Goal: Task Accomplishment & Management: Manage account settings

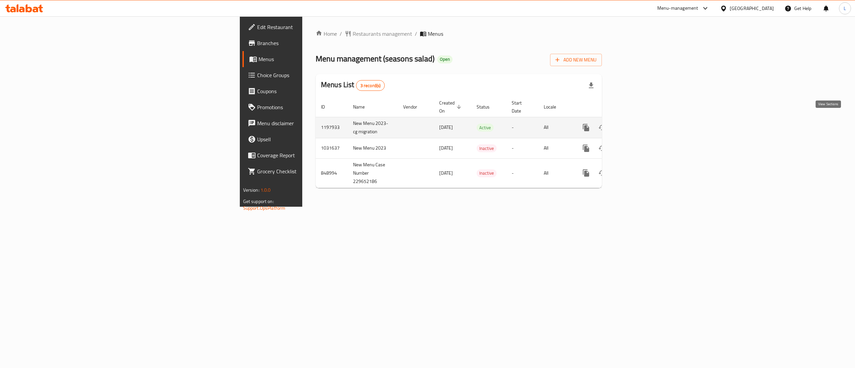
click at [638, 124] on icon "enhanced table" at bounding box center [634, 128] width 8 height 8
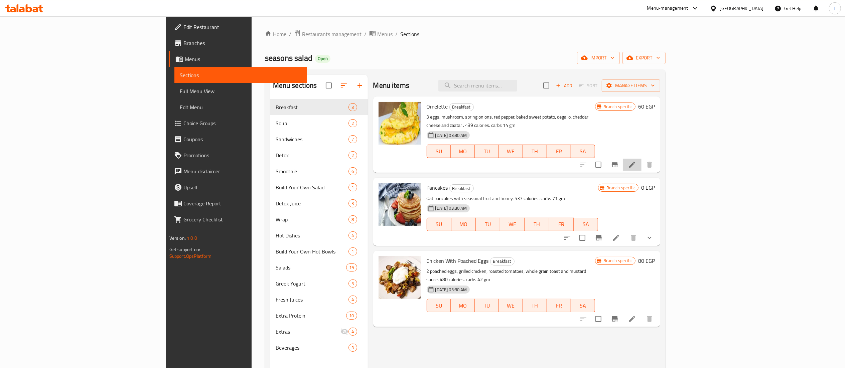
click at [641, 159] on li at bounding box center [631, 165] width 19 height 12
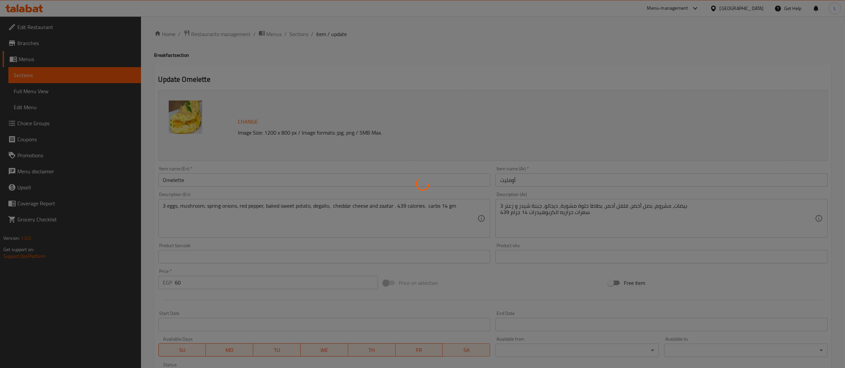
scroll to position [108, 0]
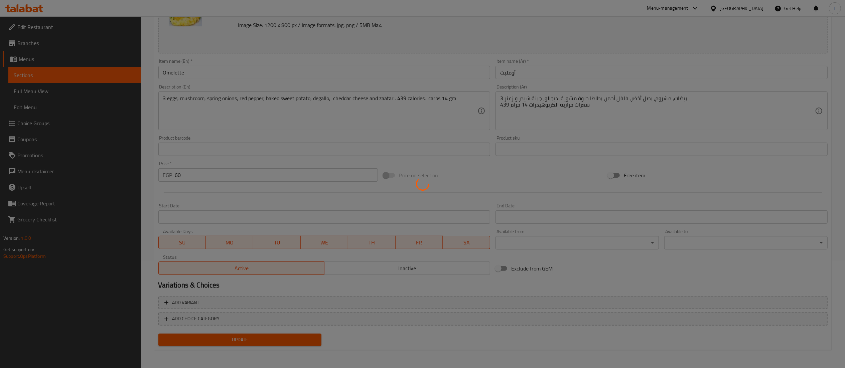
click at [194, 180] on div at bounding box center [422, 184] width 845 height 368
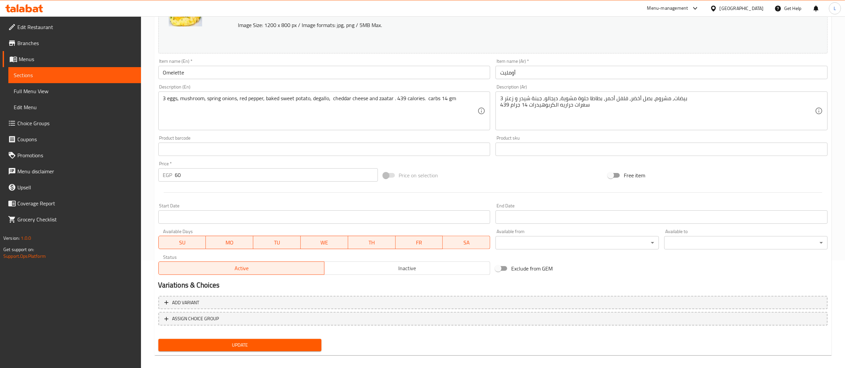
scroll to position [113, 0]
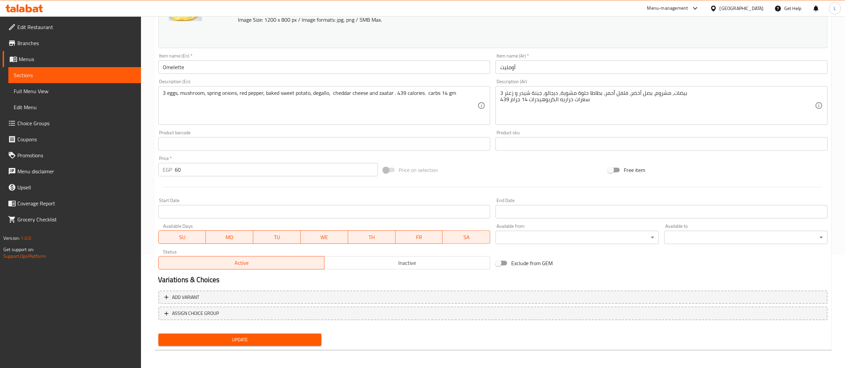
type input "6"
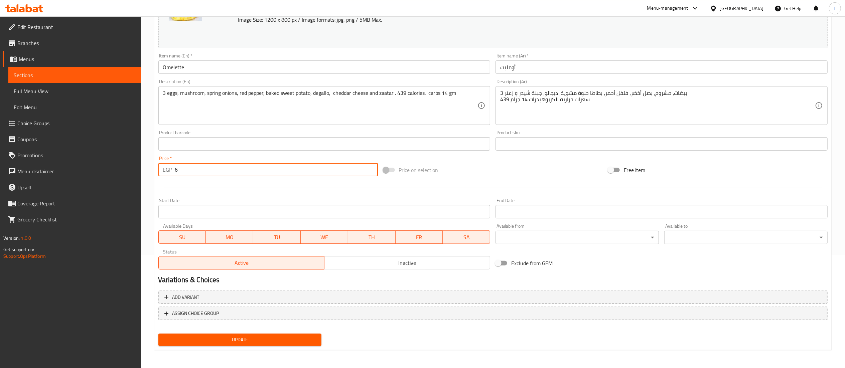
click at [215, 170] on input "6" at bounding box center [276, 169] width 203 height 13
type input "3"
type input "130"
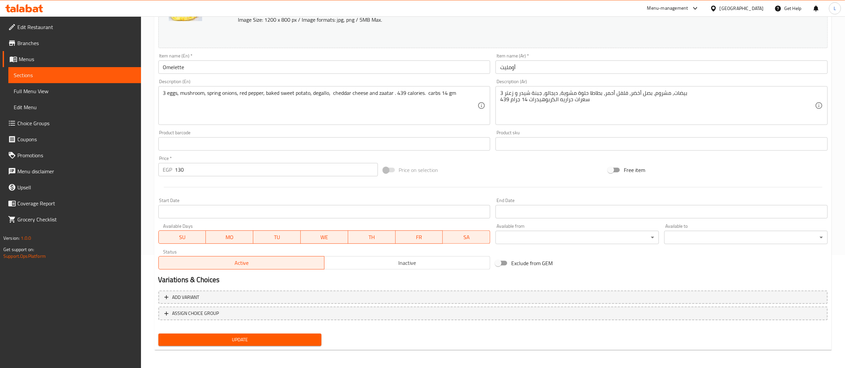
click at [344, 187] on hr at bounding box center [493, 187] width 658 height 0
click at [243, 337] on span "Update" at bounding box center [240, 340] width 153 height 8
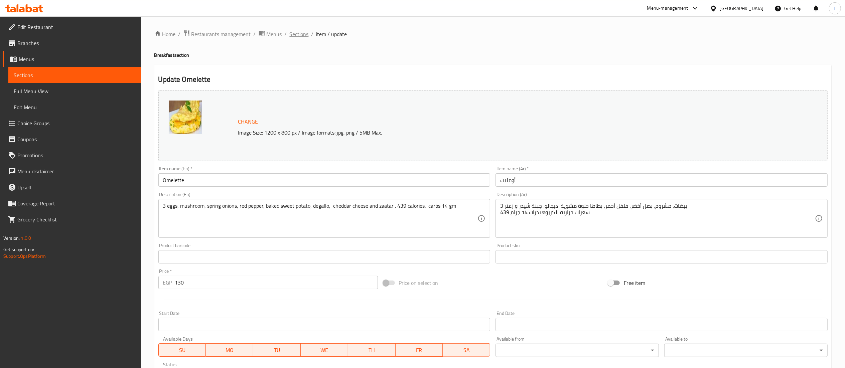
click at [297, 33] on span "Sections" at bounding box center [299, 34] width 19 height 8
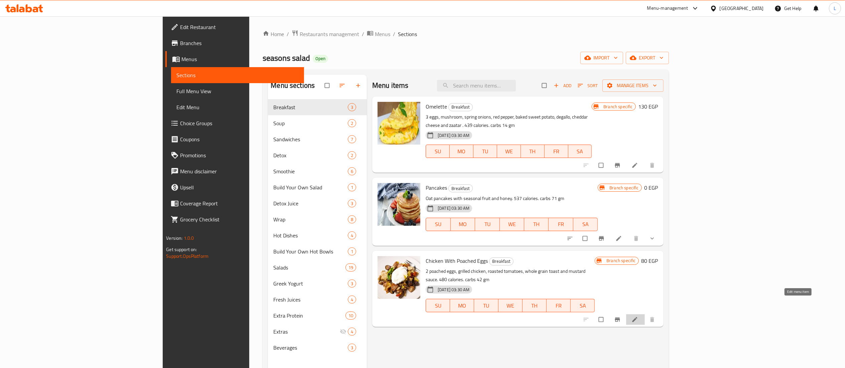
click at [638, 316] on icon at bounding box center [634, 319] width 7 height 7
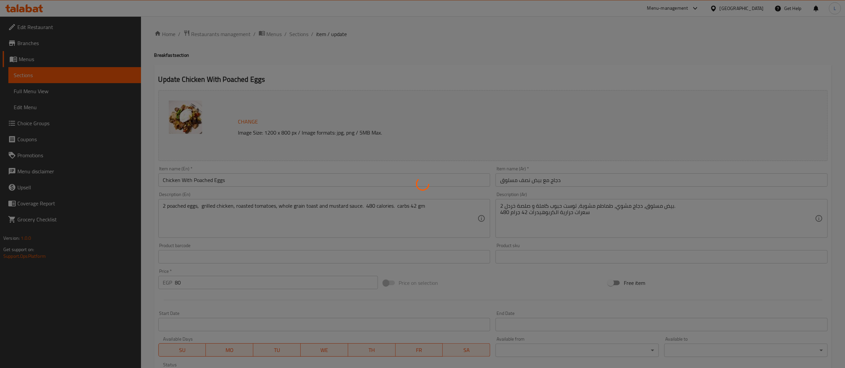
click at [223, 279] on div at bounding box center [422, 184] width 845 height 368
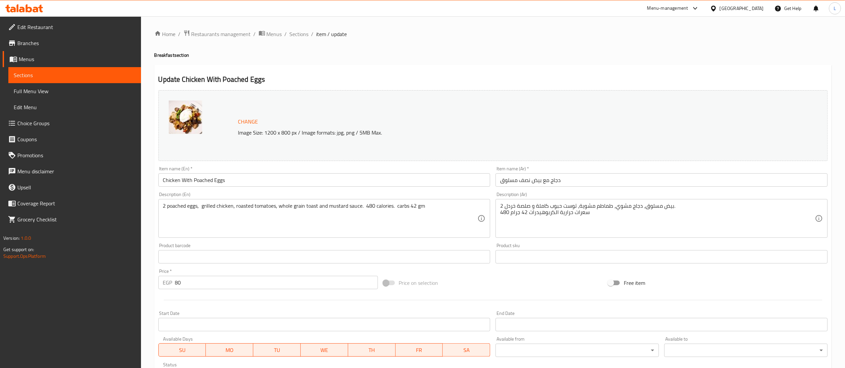
click at [538, 123] on div "Change Image Size: 1200 x 800 px / Image formats: jpg, png / 5MB Max." at bounding box center [478, 126] width 486 height 22
click at [207, 282] on input "80" at bounding box center [276, 282] width 203 height 13
type input "8"
type input "180"
click at [225, 296] on div at bounding box center [493, 300] width 674 height 16
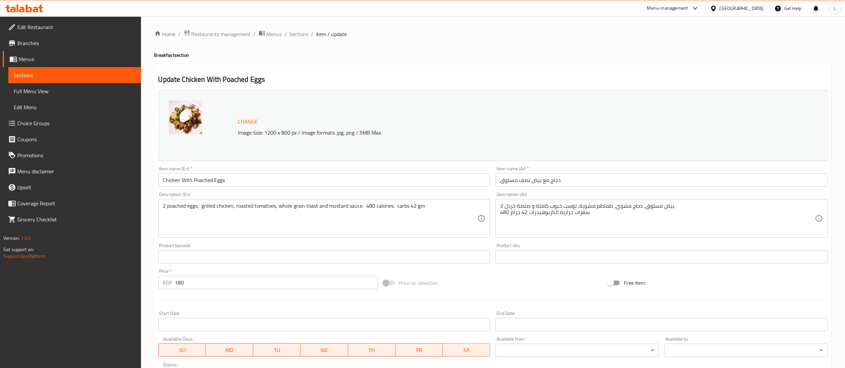
scroll to position [113, 0]
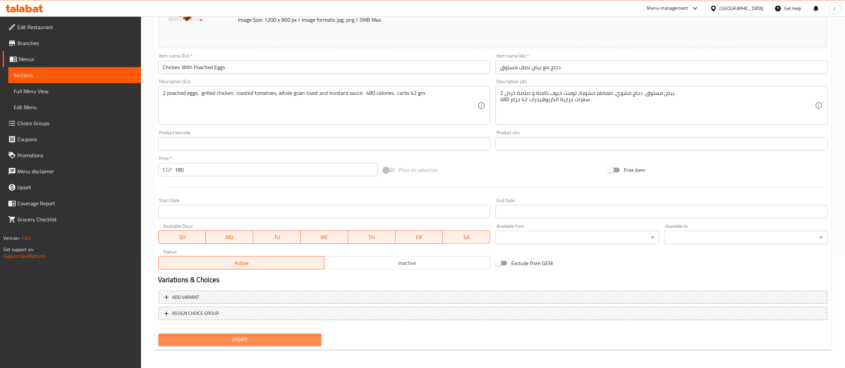
click at [241, 339] on span "Update" at bounding box center [240, 340] width 153 height 8
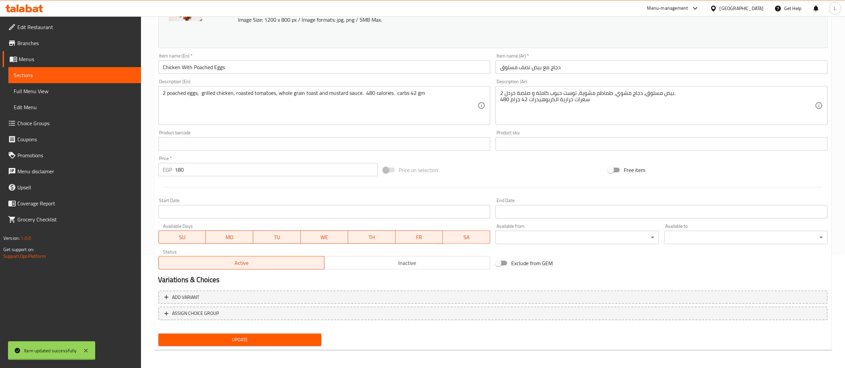
click at [498, 180] on div "Home / Restaurants management / Menus / Sections / item / update Breakfast sect…" at bounding box center [492, 136] width 677 height 438
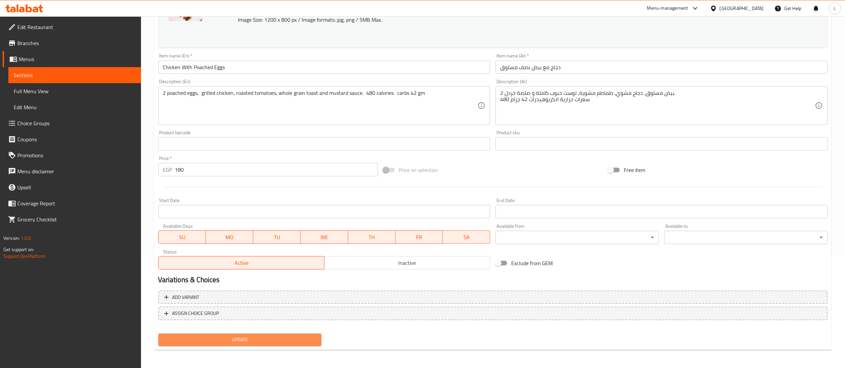
click at [259, 337] on span "Update" at bounding box center [240, 340] width 153 height 8
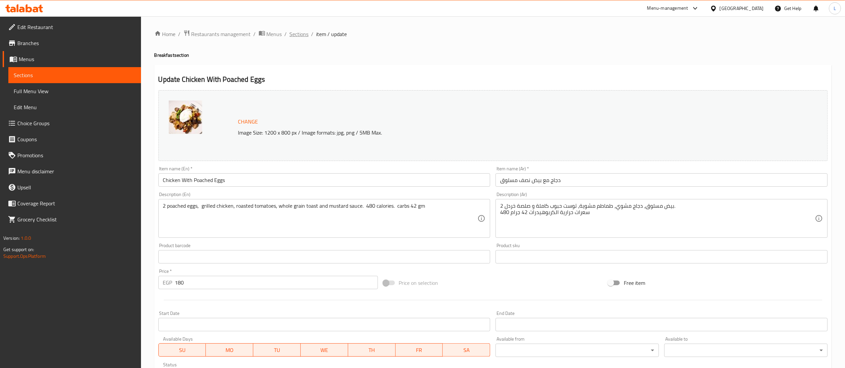
click at [301, 31] on span "Sections" at bounding box center [299, 34] width 19 height 8
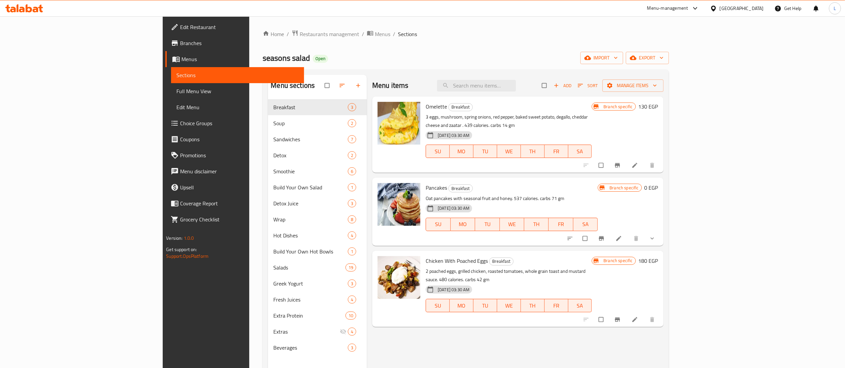
click at [556, 154] on div "27-09-2023 03:30 AM SU MO TU WE TH FR SA" at bounding box center [508, 147] width 171 height 36
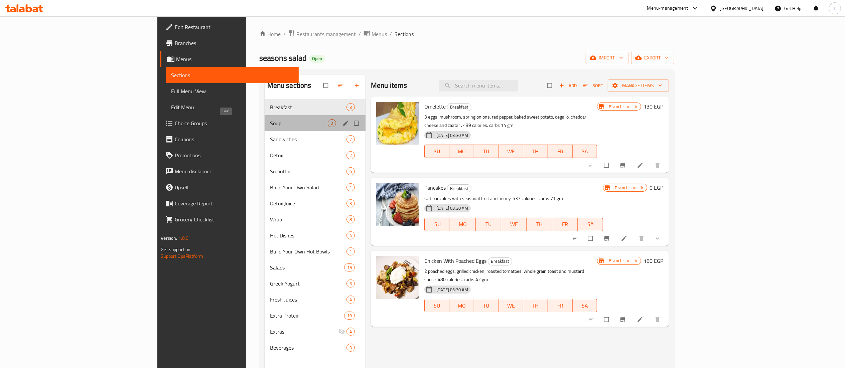
click at [270, 120] on span "Soup" at bounding box center [299, 123] width 58 height 8
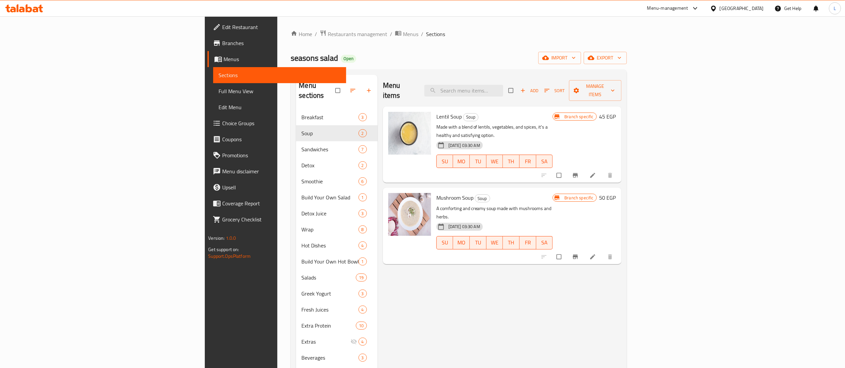
click at [602, 170] on li at bounding box center [593, 175] width 19 height 11
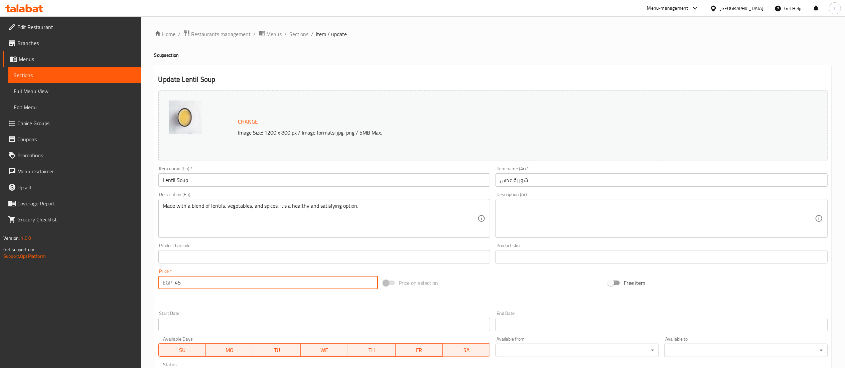
click at [199, 284] on input "45" at bounding box center [276, 282] width 203 height 13
type input "4"
type input "70"
click at [241, 305] on div at bounding box center [493, 300] width 674 height 16
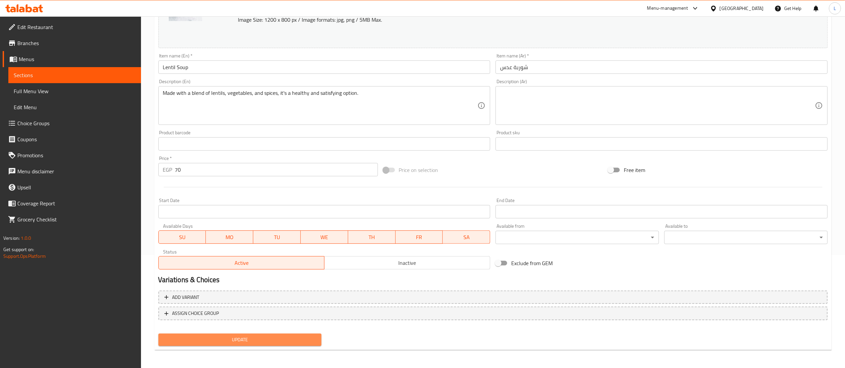
click at [252, 338] on span "Update" at bounding box center [240, 340] width 153 height 8
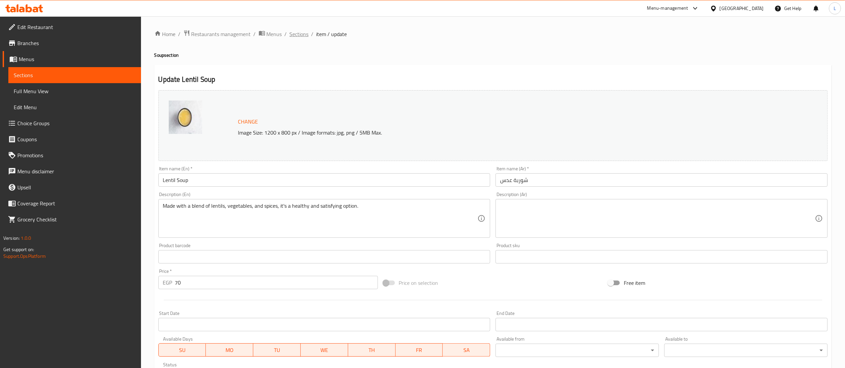
click at [301, 30] on span "Sections" at bounding box center [299, 34] width 19 height 8
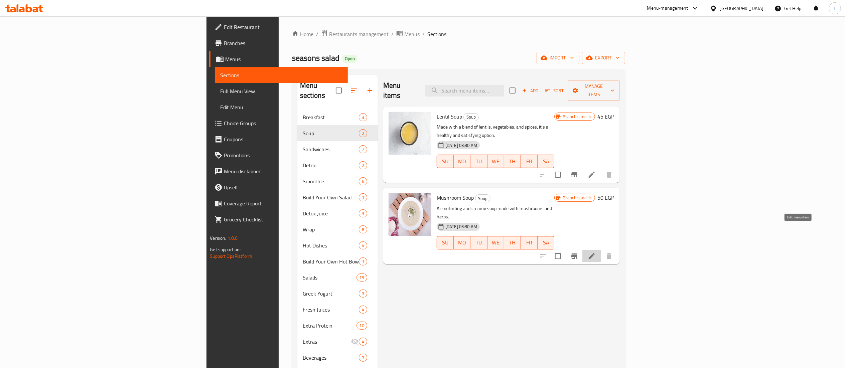
click at [595, 252] on icon at bounding box center [591, 256] width 8 height 8
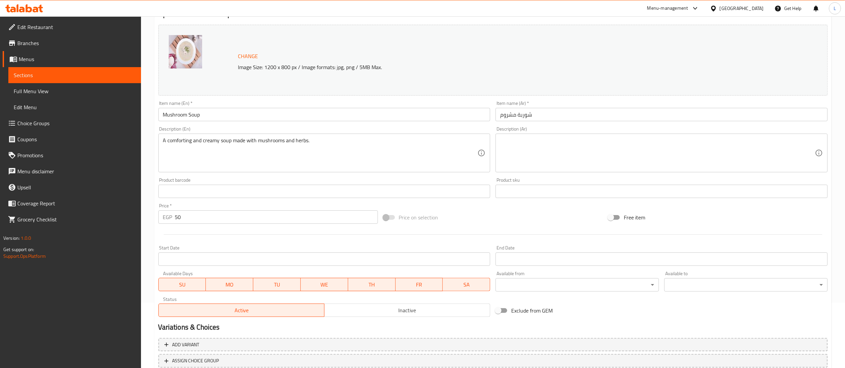
scroll to position [71, 0]
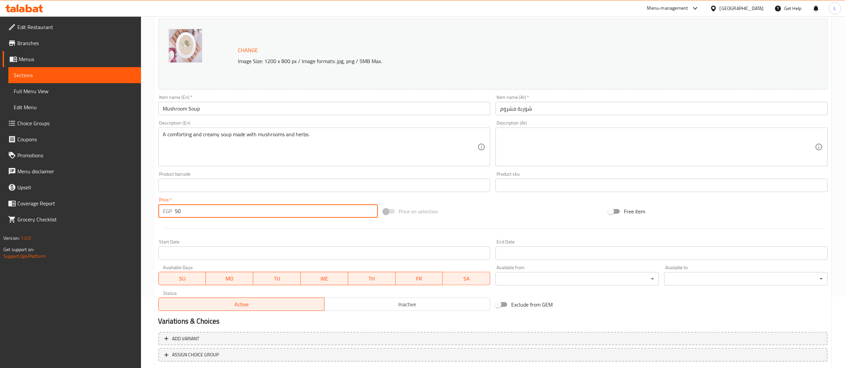
click at [200, 208] on input "50" at bounding box center [276, 210] width 203 height 13
type input "5"
type input "85"
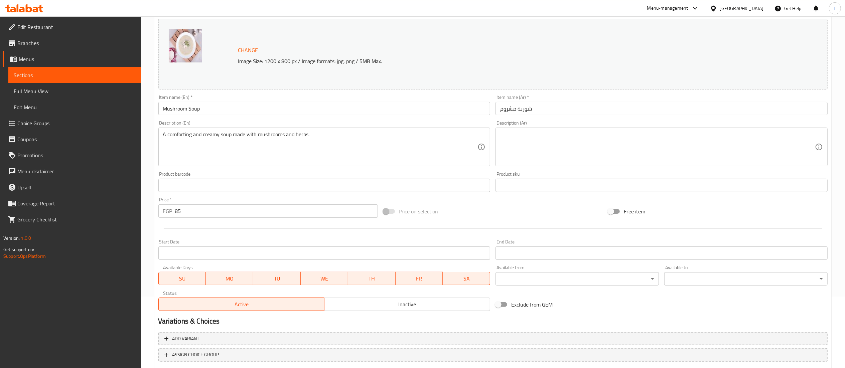
click at [243, 228] on div at bounding box center [493, 228] width 674 height 16
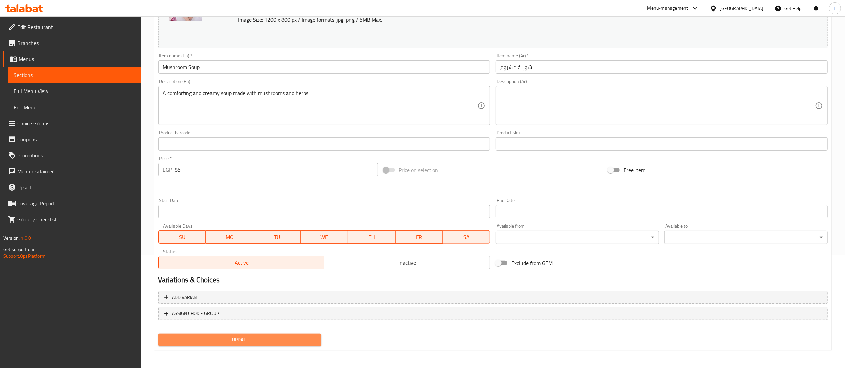
click at [255, 336] on span "Update" at bounding box center [240, 340] width 153 height 8
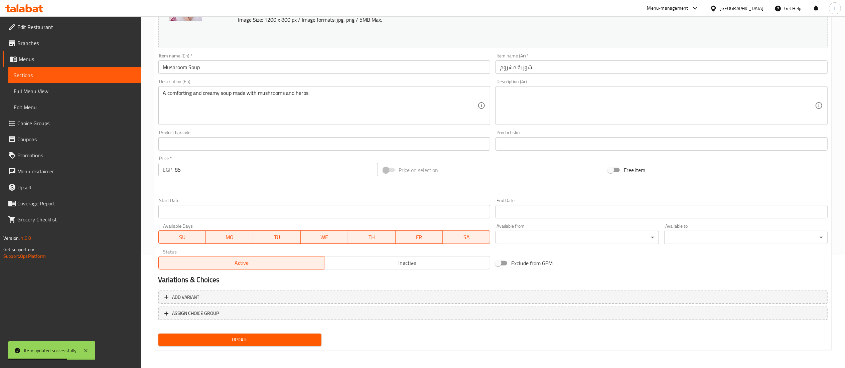
scroll to position [0, 0]
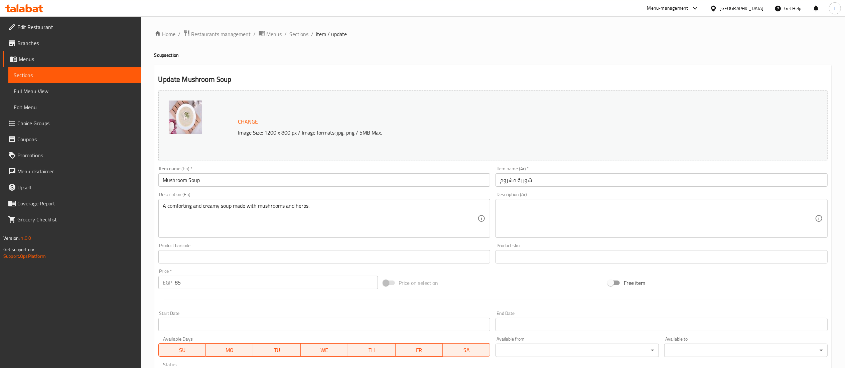
click at [488, 177] on input "Mushroom Soup" at bounding box center [324, 179] width 332 height 13
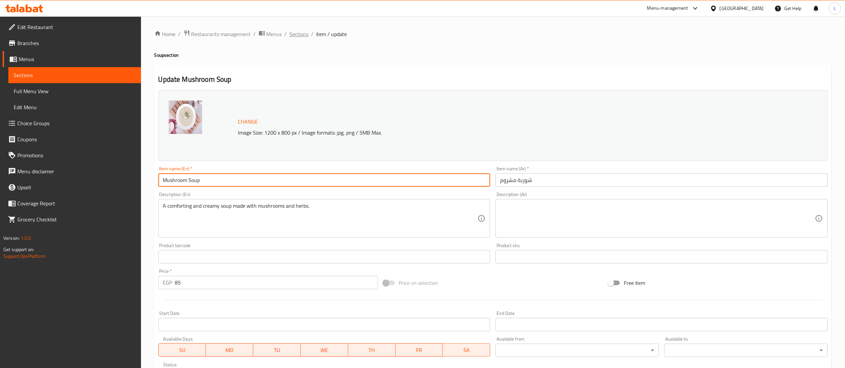
click at [297, 34] on span "Sections" at bounding box center [299, 34] width 19 height 8
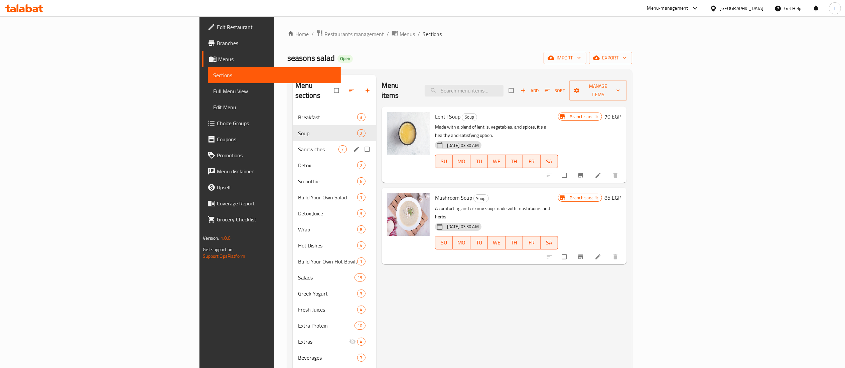
click at [298, 145] on span "Sandwiches" at bounding box center [318, 149] width 40 height 8
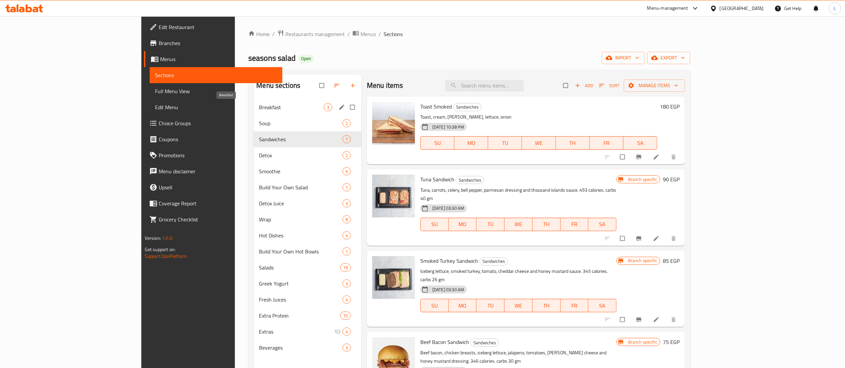
click at [259, 105] on span "Breakfast" at bounding box center [291, 107] width 65 height 8
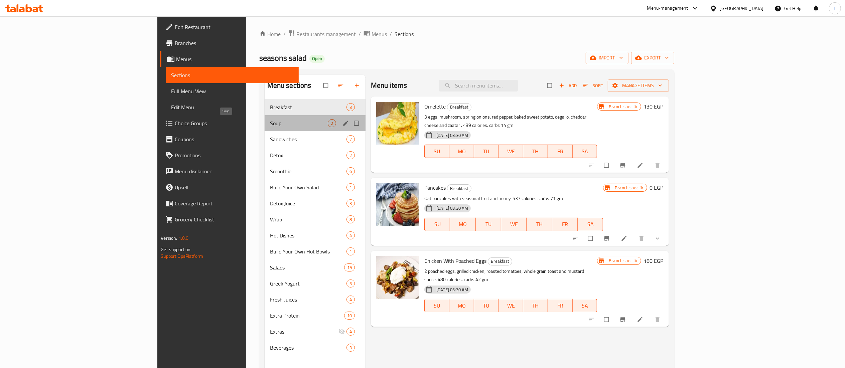
click at [270, 120] on span "Soup" at bounding box center [299, 123] width 58 height 8
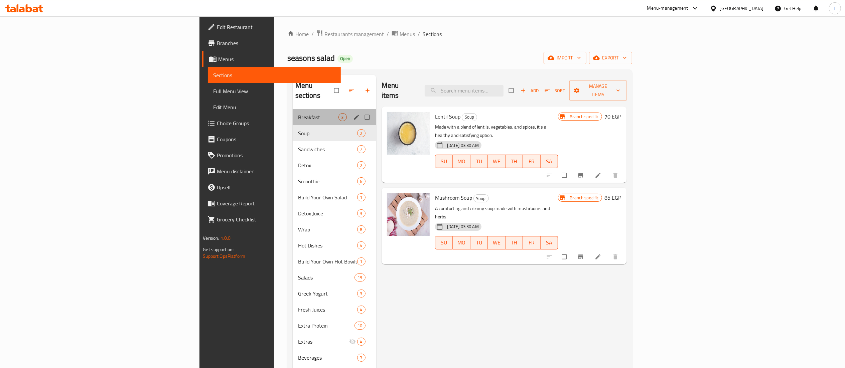
click at [293, 109] on div "Breakfast 3" at bounding box center [334, 117] width 83 height 16
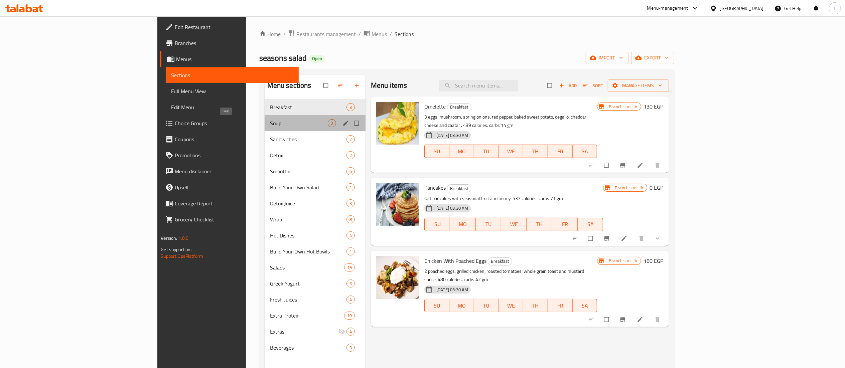
click at [270, 120] on span "Soup" at bounding box center [299, 123] width 58 height 8
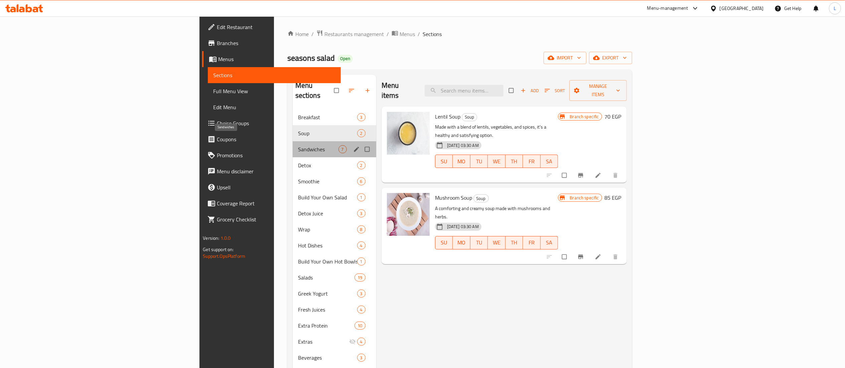
click at [298, 145] on span "Sandwiches" at bounding box center [318, 149] width 40 height 8
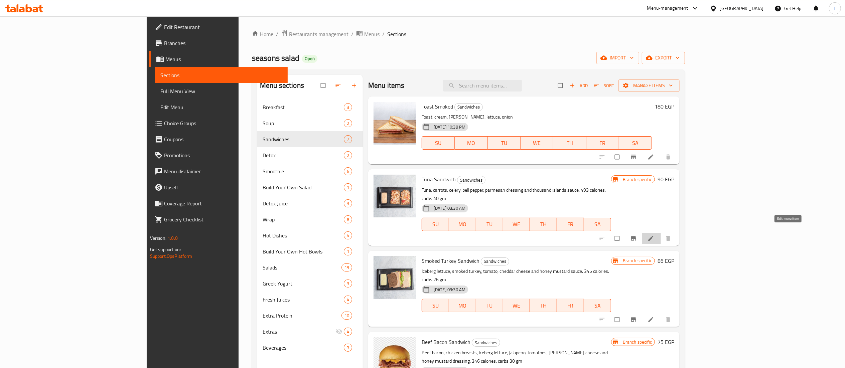
click at [654, 235] on icon at bounding box center [650, 238] width 7 height 7
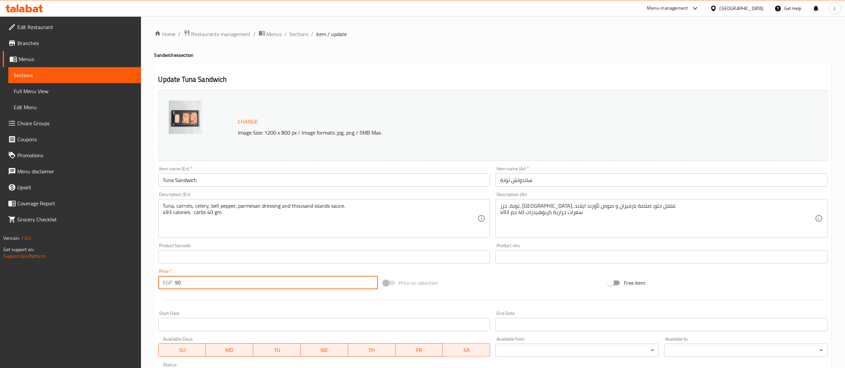
click at [244, 287] on input "90" at bounding box center [276, 282] width 203 height 13
type input "9"
type input "195"
click at [275, 303] on div at bounding box center [493, 300] width 674 height 16
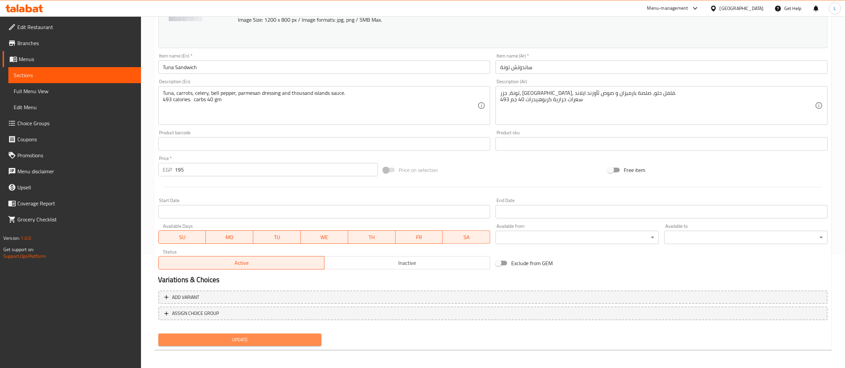
click at [253, 334] on button "Update" at bounding box center [239, 340] width 163 height 12
drag, startPoint x: 491, startPoint y: 167, endPoint x: 421, endPoint y: 211, distance: 82.1
click at [421, 211] on div "Change Image Size: 1200 x 800 px / Image formats: jpg, png / 5MB Max. Item name…" at bounding box center [493, 124] width 674 height 298
click at [263, 346] on div "Update" at bounding box center [240, 340] width 169 height 18
click at [266, 340] on span "Update" at bounding box center [240, 340] width 153 height 8
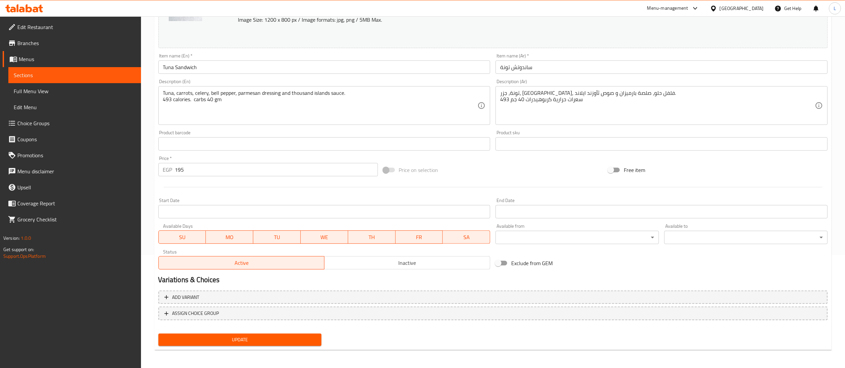
scroll to position [0, 0]
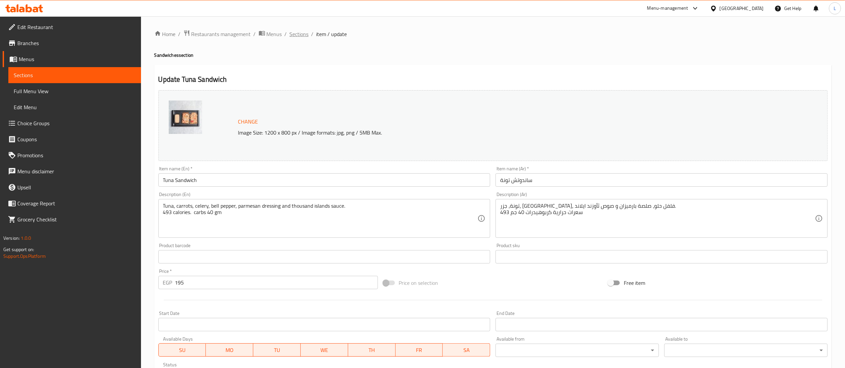
click at [295, 35] on span "Sections" at bounding box center [299, 34] width 19 height 8
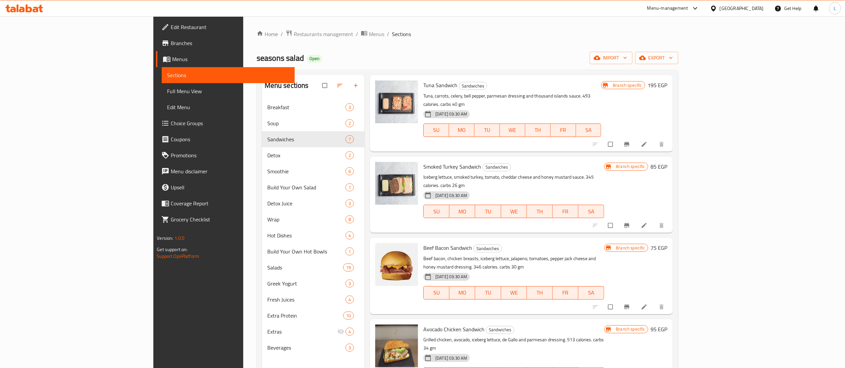
scroll to position [103, 0]
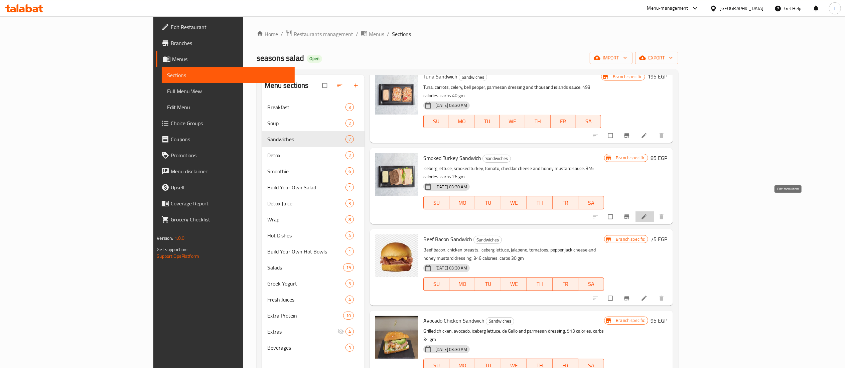
click at [646, 214] on icon at bounding box center [643, 216] width 5 height 5
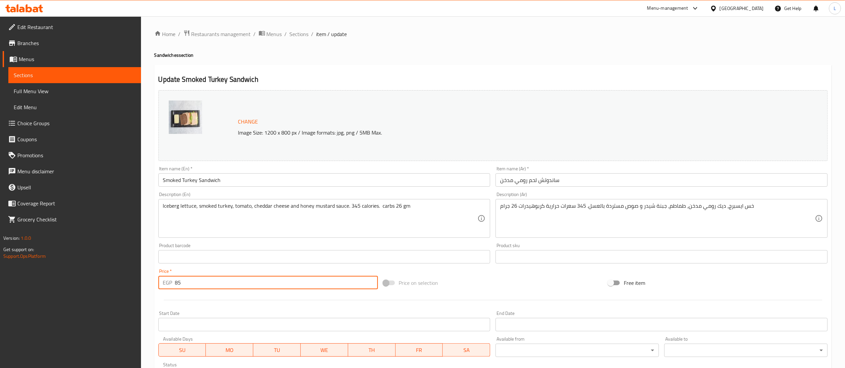
click at [188, 277] on input "85" at bounding box center [276, 282] width 203 height 13
type input "8"
type input "200"
click at [251, 309] on div "Start Date Start Date" at bounding box center [324, 321] width 337 height 26
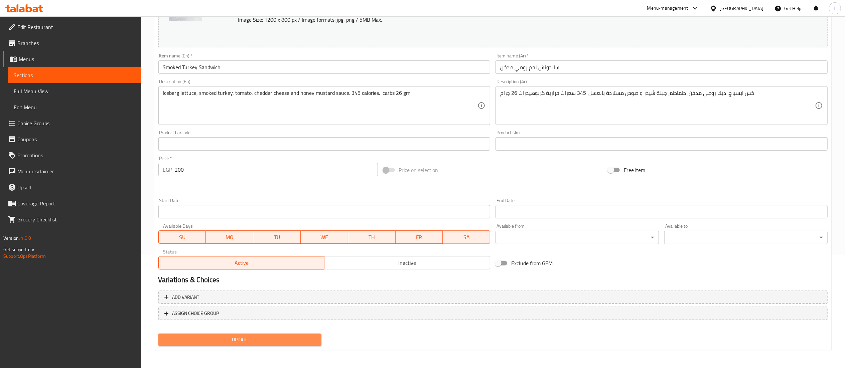
click at [262, 339] on span "Update" at bounding box center [240, 340] width 153 height 8
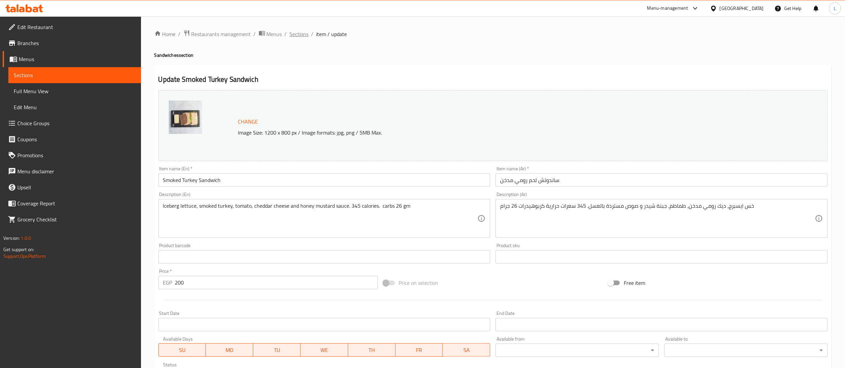
click at [296, 30] on span "Sections" at bounding box center [299, 34] width 19 height 8
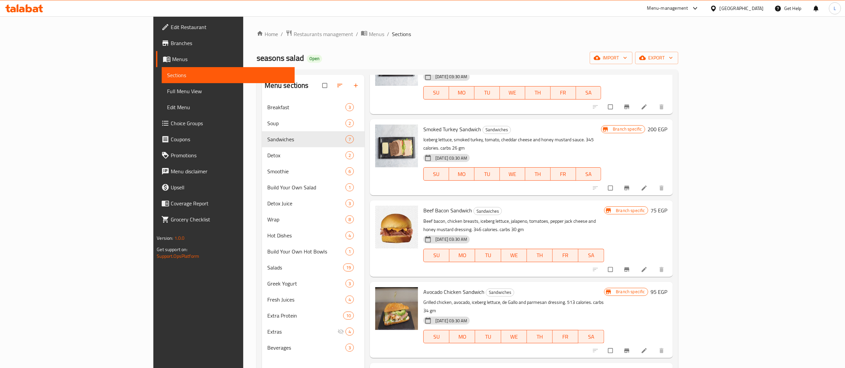
scroll to position [131, 0]
click at [646, 268] on icon at bounding box center [643, 270] width 5 height 5
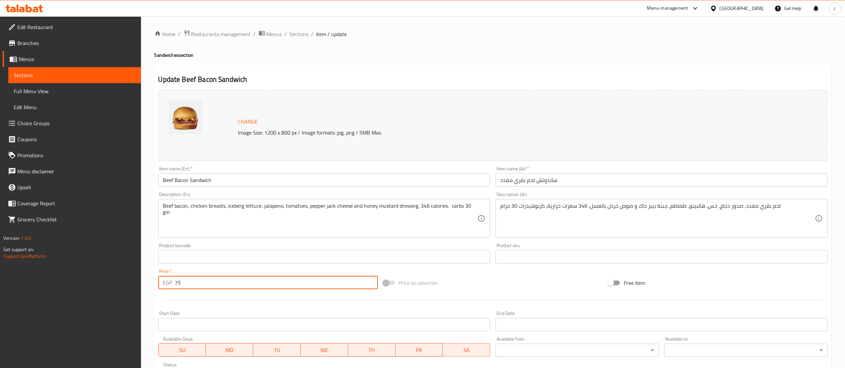
click at [258, 286] on input "75" at bounding box center [276, 282] width 203 height 13
type input "7"
type input "200"
click at [285, 304] on div at bounding box center [493, 300] width 674 height 16
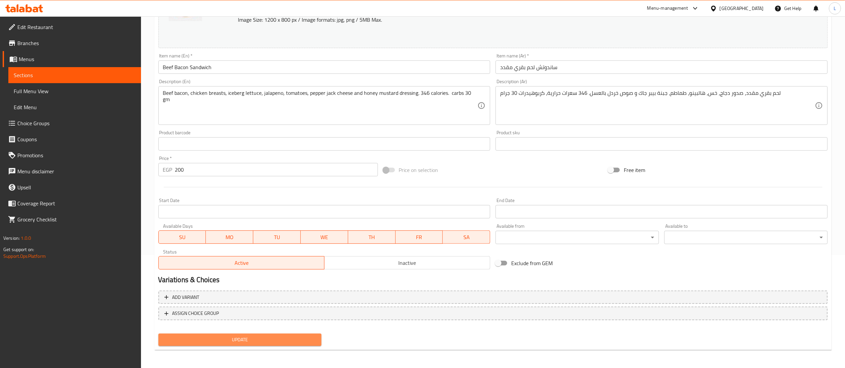
click at [256, 335] on button "Update" at bounding box center [239, 340] width 163 height 12
click at [568, 336] on div "Update" at bounding box center [493, 340] width 674 height 18
click at [250, 340] on span "Update" at bounding box center [240, 340] width 153 height 8
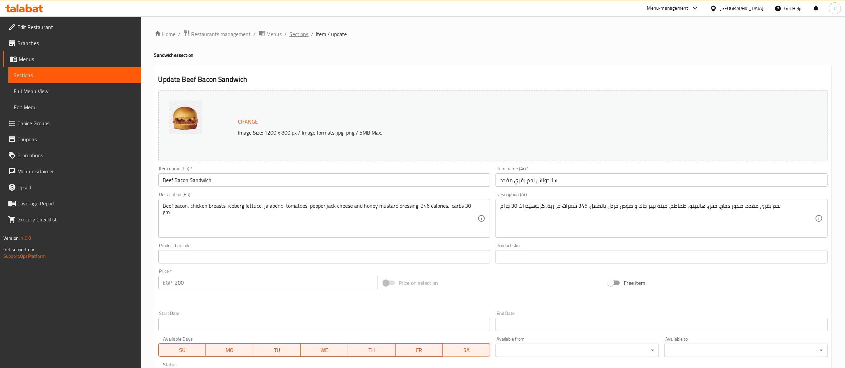
click at [296, 33] on span "Sections" at bounding box center [299, 34] width 19 height 8
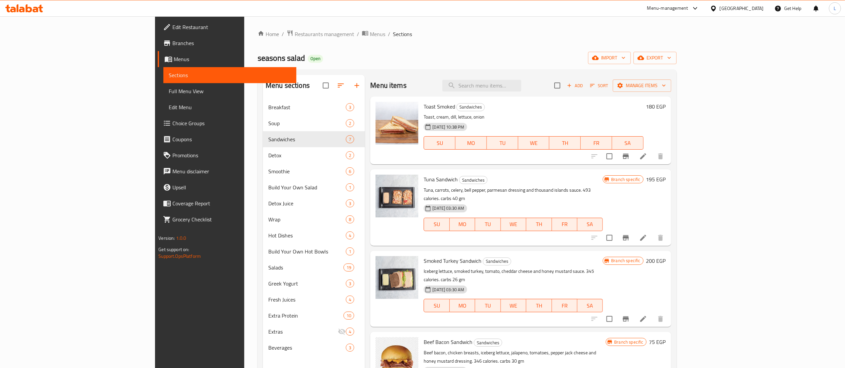
scroll to position [159, 0]
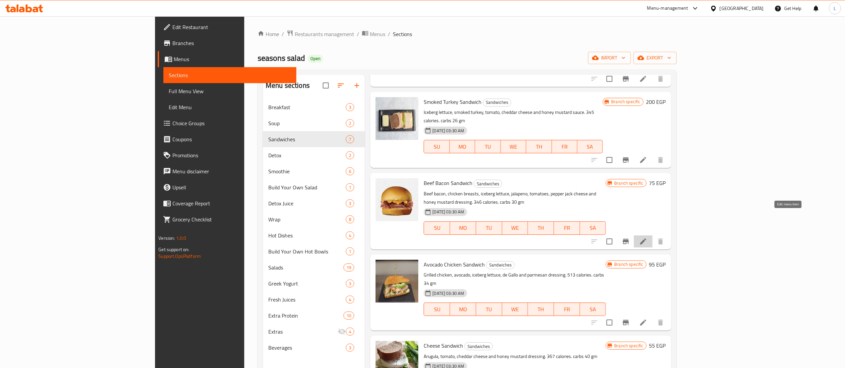
click at [647, 237] on icon at bounding box center [643, 241] width 8 height 8
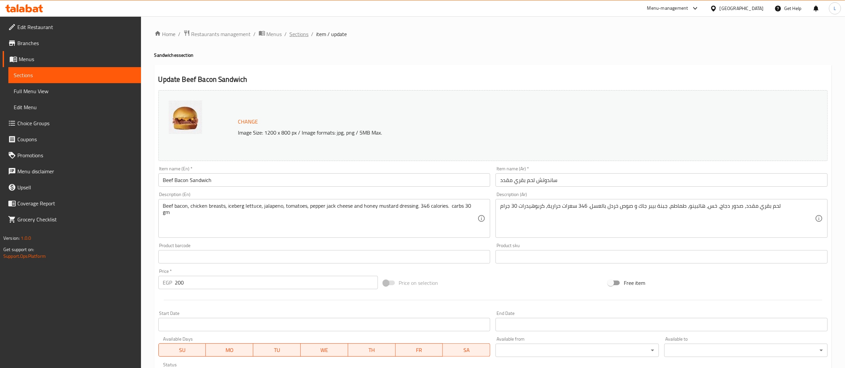
click at [298, 36] on span "Sections" at bounding box center [299, 34] width 19 height 8
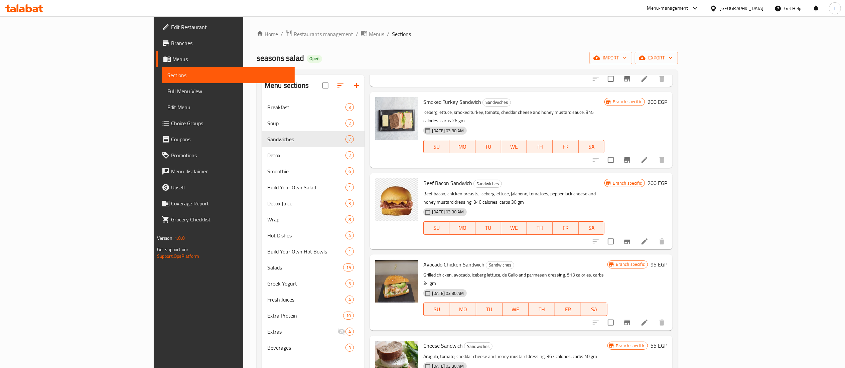
scroll to position [94, 0]
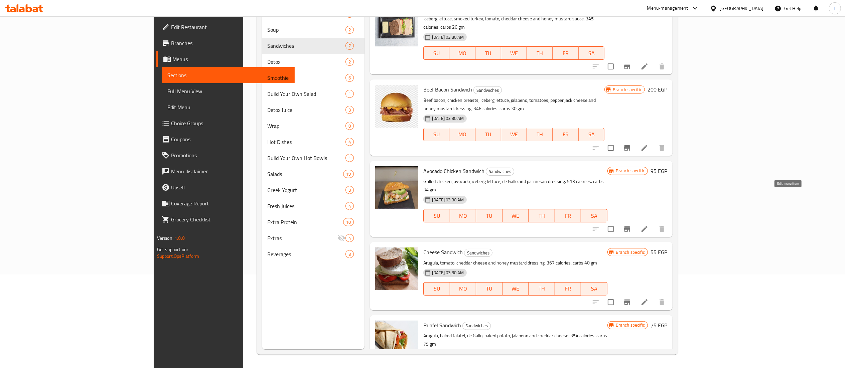
click at [647, 226] on icon at bounding box center [644, 229] width 6 height 6
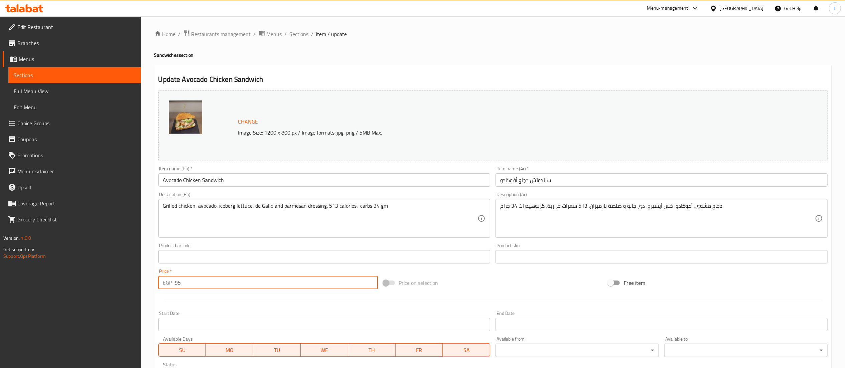
click at [218, 283] on input "95" at bounding box center [276, 282] width 203 height 13
type input "9"
type input "225"
click at [442, 271] on div "Change Image Size: 1200 x 800 px / Image formats: jpg, png / 5MB Max. Item name…" at bounding box center [493, 236] width 674 height 298
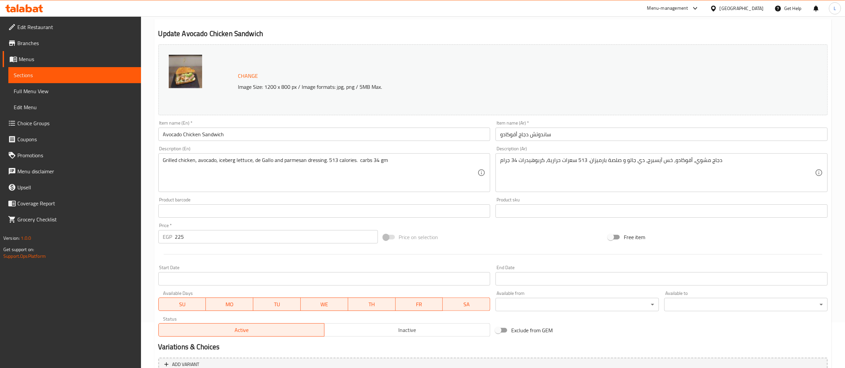
scroll to position [113, 0]
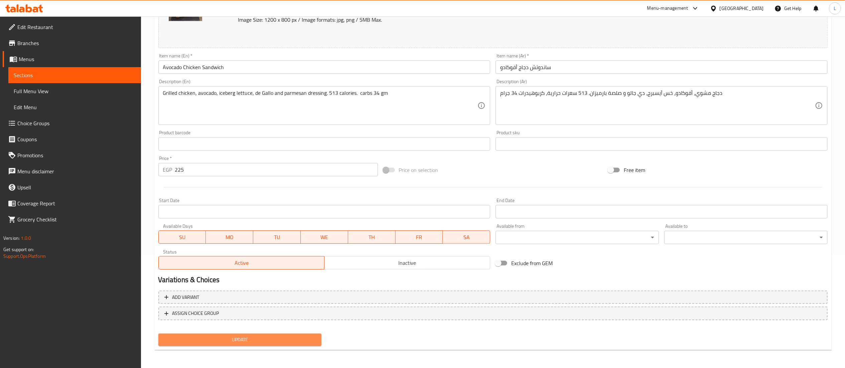
click at [262, 339] on span "Update" at bounding box center [240, 340] width 153 height 8
click at [247, 339] on span "Update" at bounding box center [240, 340] width 153 height 8
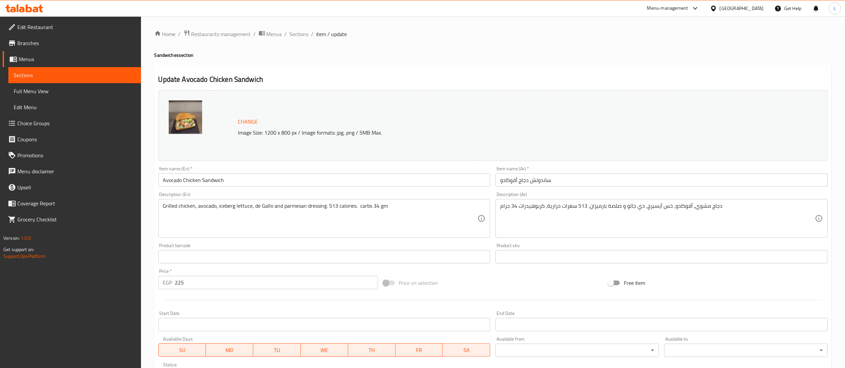
click at [288, 33] on ol "Home / Restaurants management / Menus / Sections / item / update" at bounding box center [492, 34] width 677 height 9
click at [295, 34] on span "Sections" at bounding box center [299, 34] width 19 height 8
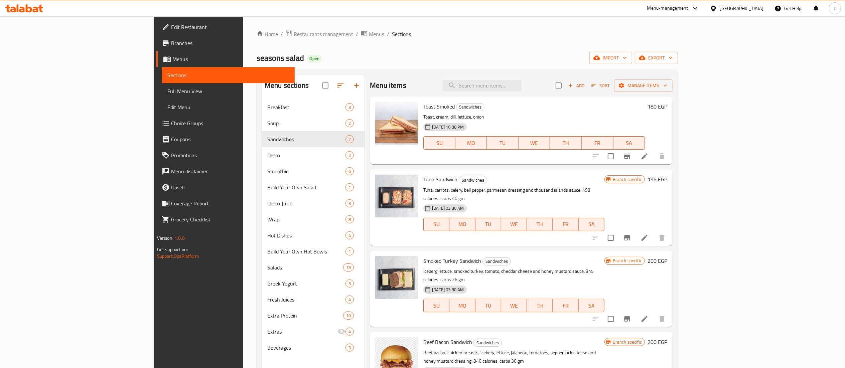
scroll to position [159, 0]
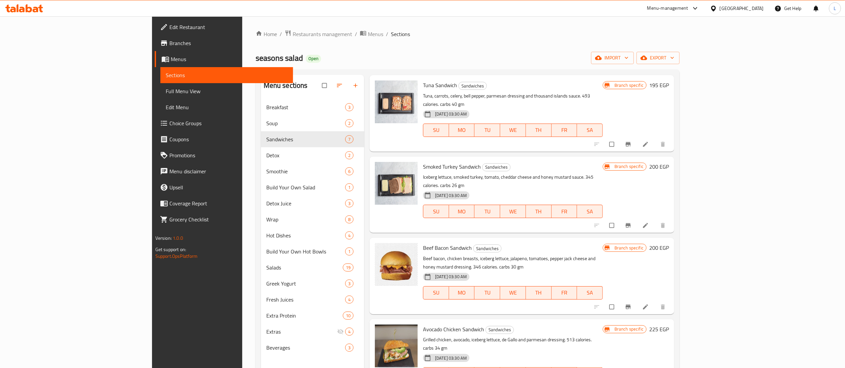
scroll to position [96, 0]
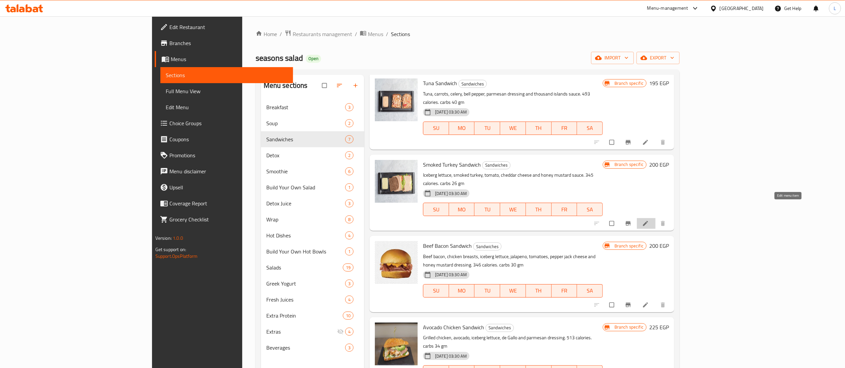
click at [649, 220] on icon at bounding box center [645, 223] width 7 height 7
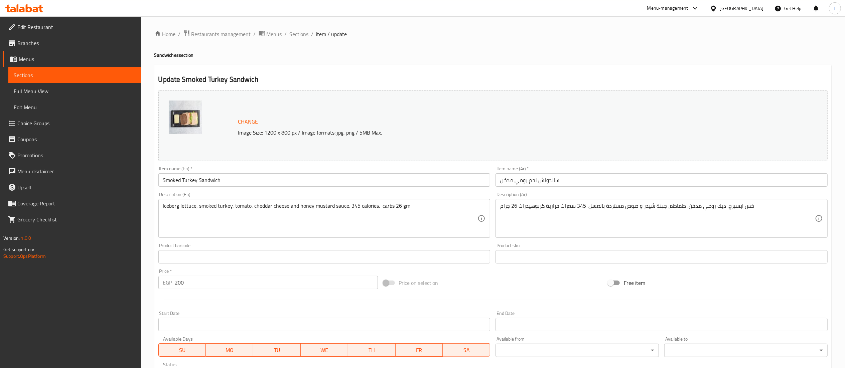
click at [231, 287] on input "200" at bounding box center [276, 282] width 203 height 13
type input "230"
click at [264, 293] on div at bounding box center [493, 300] width 674 height 16
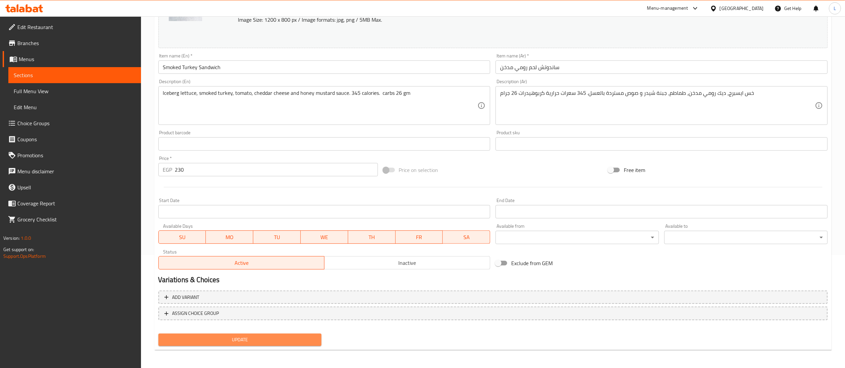
click at [264, 339] on span "Update" at bounding box center [240, 340] width 153 height 8
click at [575, 271] on div "Exclude from GEM" at bounding box center [605, 263] width 225 height 18
click at [263, 343] on button "Update" at bounding box center [239, 340] width 163 height 12
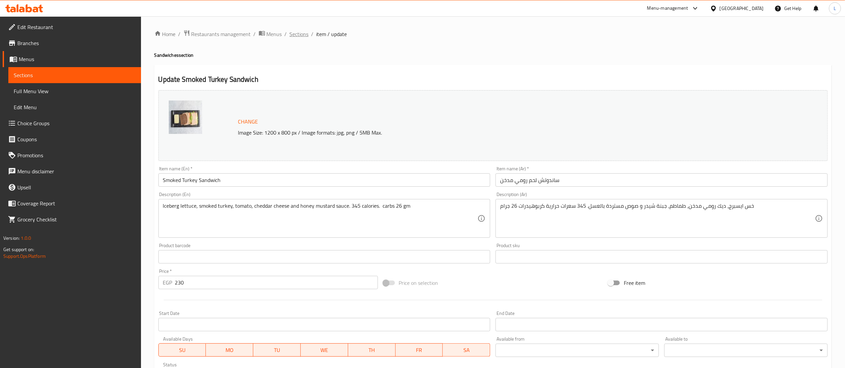
click at [299, 32] on span "Sections" at bounding box center [299, 34] width 19 height 8
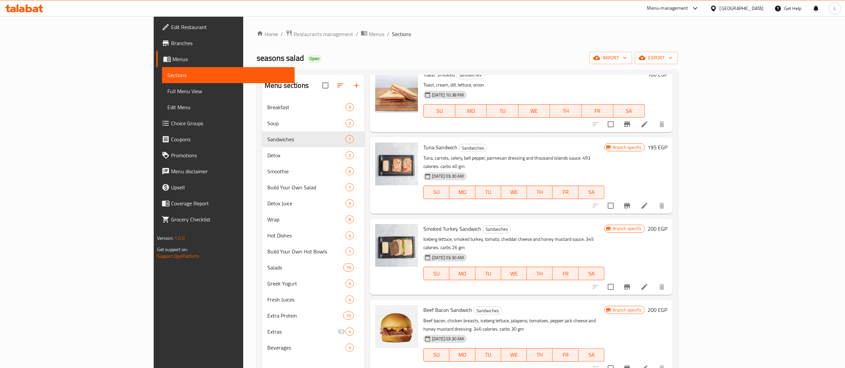
scroll to position [159, 0]
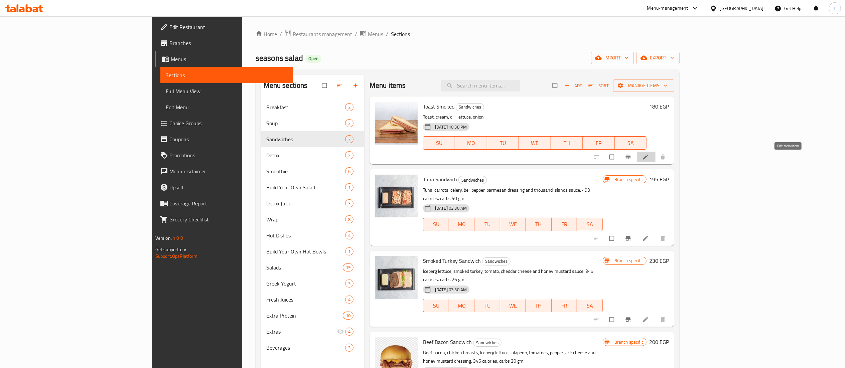
click at [649, 159] on icon at bounding box center [645, 157] width 7 height 7
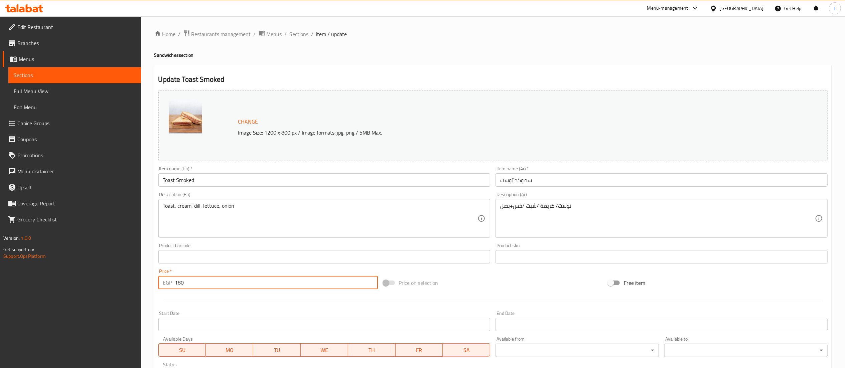
click at [238, 284] on input "180" at bounding box center [276, 282] width 203 height 13
type input "1"
type input "200"
click at [288, 318] on div "Start Date Start Date" at bounding box center [324, 321] width 332 height 20
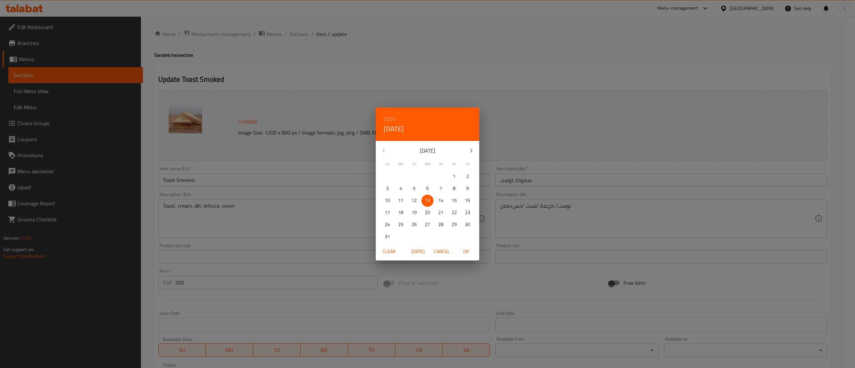
click at [296, 296] on div "2025 Wed, Aug [DATE] Mo Tu We Th Fr Sa 27 28 29 30 31 1 2 3 4 5 6 7 8 9 10 11 1…" at bounding box center [427, 184] width 855 height 368
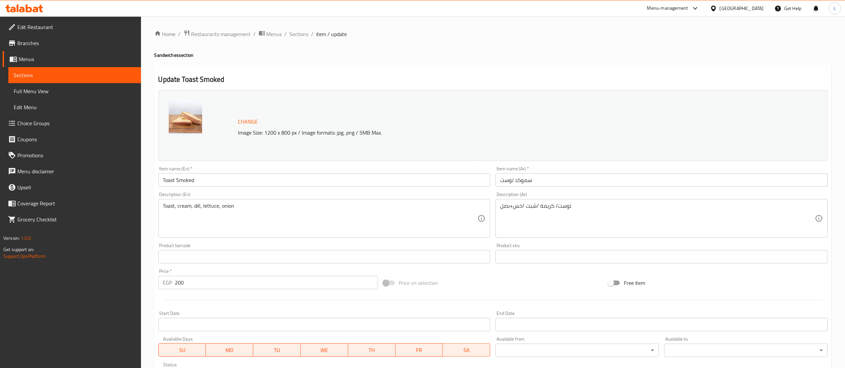
click at [296, 296] on div at bounding box center [493, 300] width 674 height 16
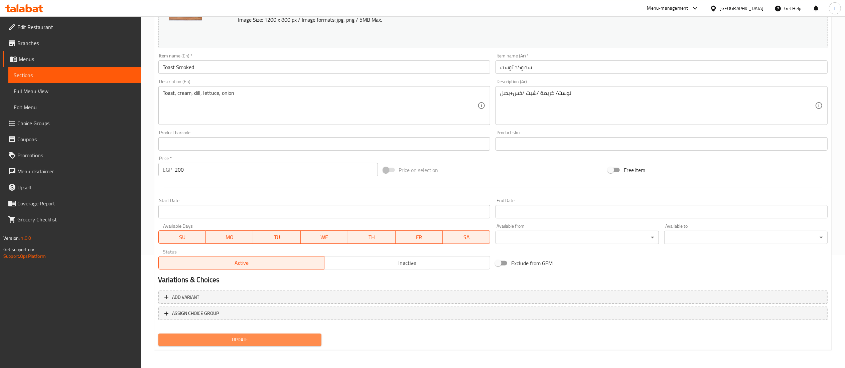
click at [256, 336] on span "Update" at bounding box center [240, 340] width 153 height 8
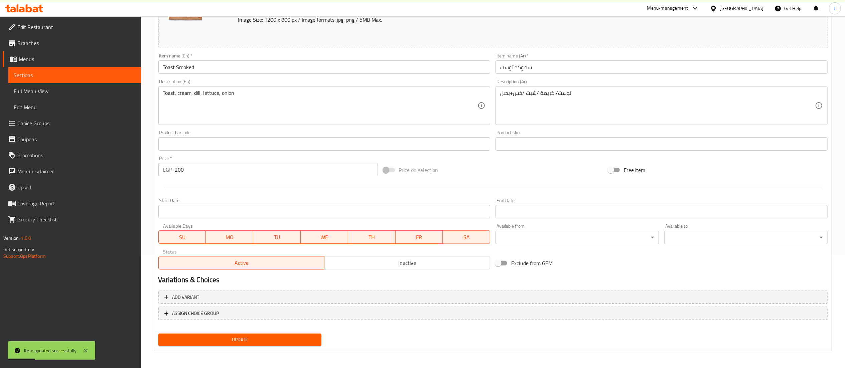
click at [548, 281] on h2 "Variations & Choices" at bounding box center [492, 280] width 669 height 10
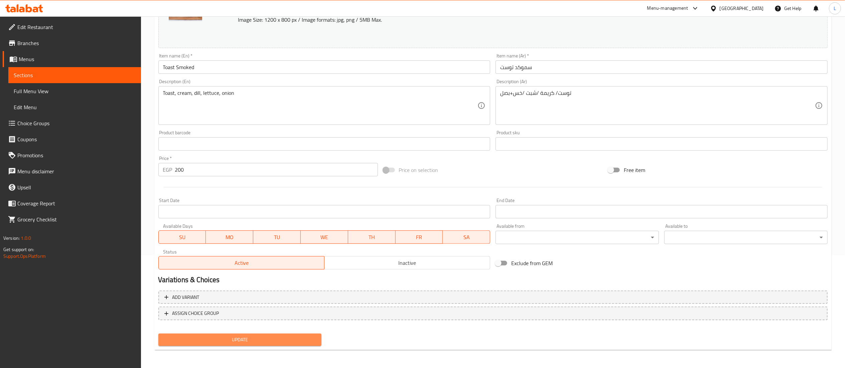
click at [261, 343] on span "Update" at bounding box center [240, 340] width 153 height 8
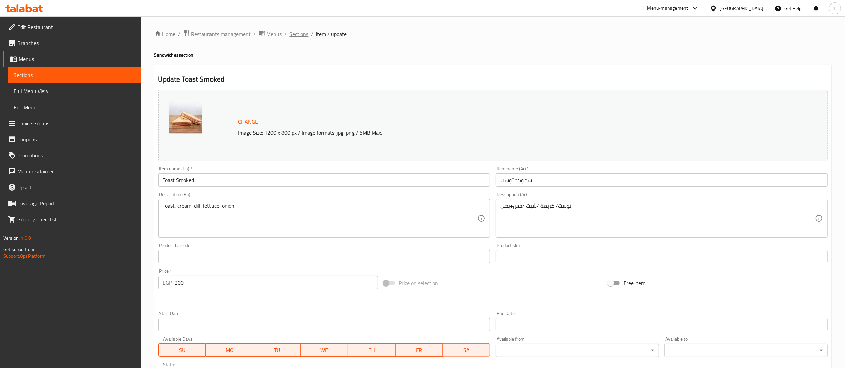
click at [300, 34] on span "Sections" at bounding box center [299, 34] width 19 height 8
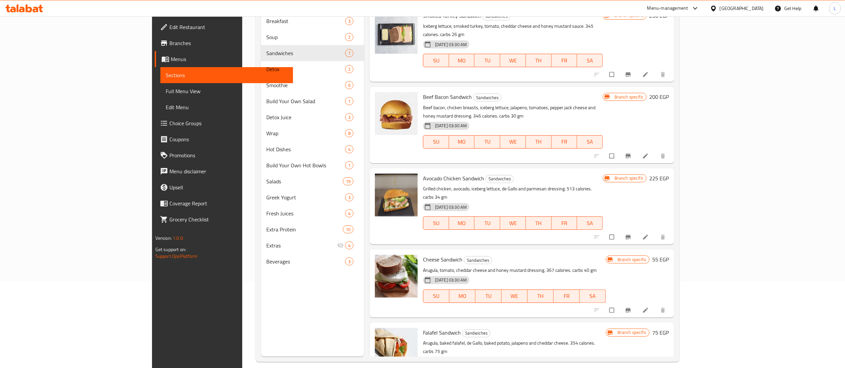
scroll to position [94, 0]
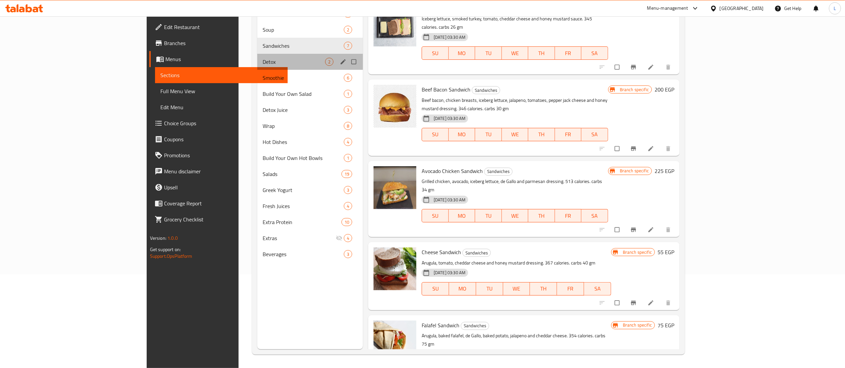
click at [257, 66] on div "Detox 2" at bounding box center [310, 62] width 106 height 16
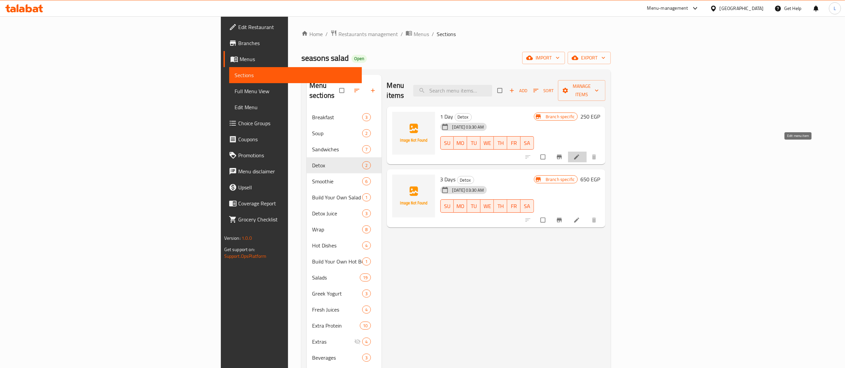
click at [580, 154] on icon at bounding box center [576, 157] width 7 height 7
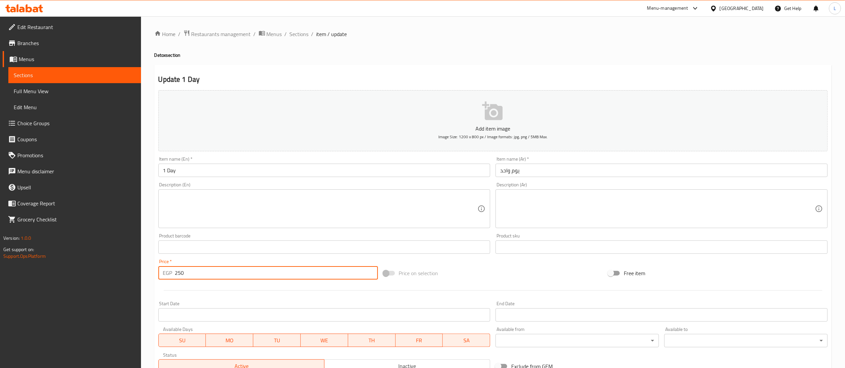
click at [180, 276] on input "250" at bounding box center [276, 272] width 203 height 13
type input "450"
click at [192, 304] on div "Start Date Start Date" at bounding box center [324, 311] width 332 height 20
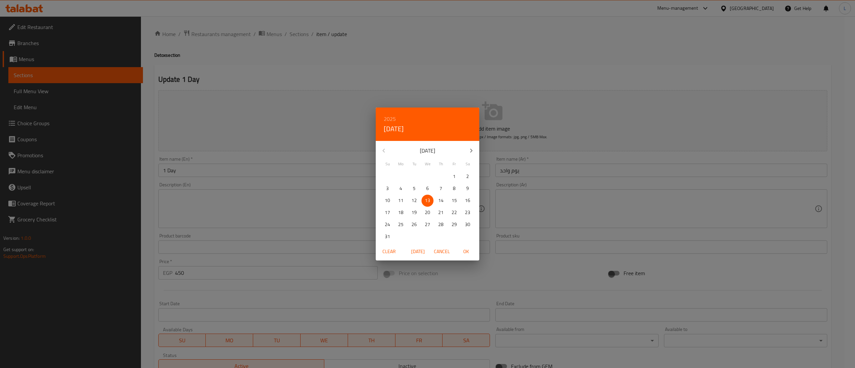
click at [315, 291] on div "2025 Wed, Aug 13 August 2025 Su Mo Tu We Th Fr Sa 27 28 29 30 31 1 2 3 4 5 6 7 …" at bounding box center [427, 184] width 855 height 368
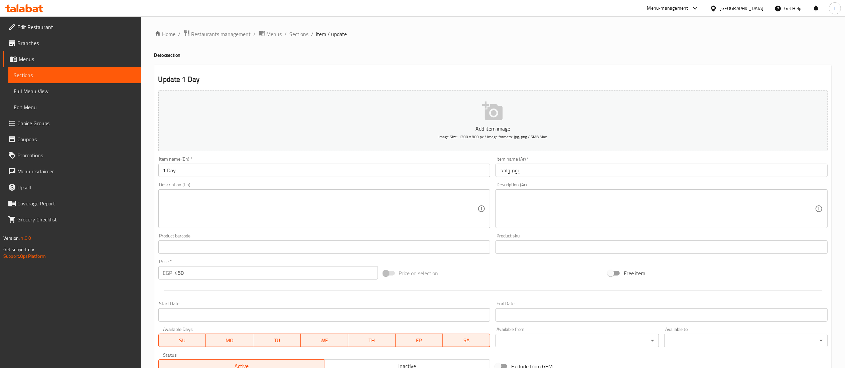
scroll to position [103, 0]
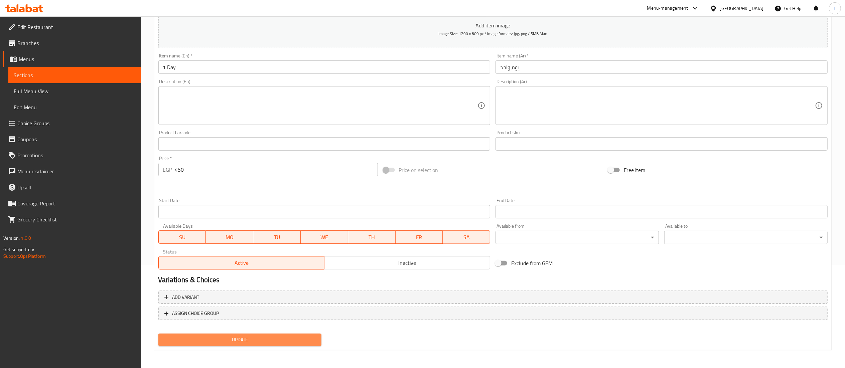
click at [250, 337] on span "Update" at bounding box center [240, 340] width 153 height 8
click at [259, 345] on button "Update" at bounding box center [239, 340] width 163 height 12
click at [301, 345] on button "Update" at bounding box center [239, 340] width 163 height 12
click at [293, 340] on span "Update" at bounding box center [240, 340] width 153 height 8
click at [271, 341] on span "Update" at bounding box center [240, 340] width 153 height 8
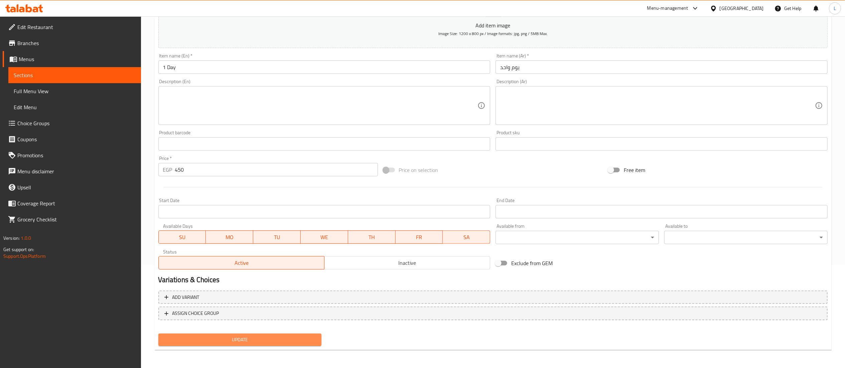
click at [290, 341] on span "Update" at bounding box center [240, 340] width 153 height 8
click at [281, 341] on span "Update" at bounding box center [240, 340] width 153 height 8
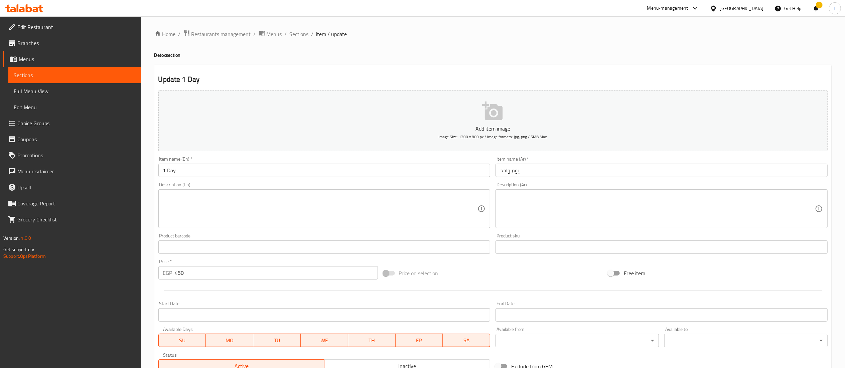
click at [471, 286] on div at bounding box center [493, 290] width 674 height 16
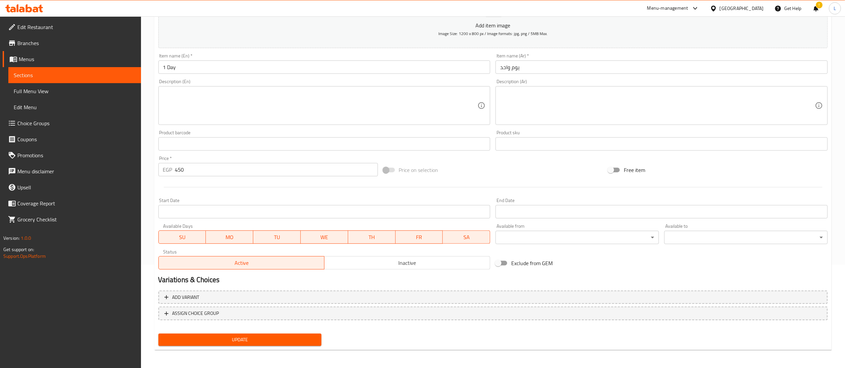
click at [246, 340] on span "Update" at bounding box center [240, 340] width 153 height 8
click at [438, 338] on div "Update" at bounding box center [493, 340] width 674 height 18
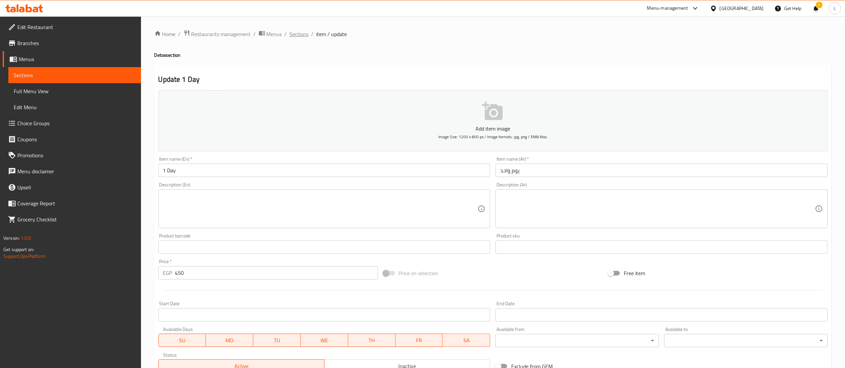
click at [298, 37] on span "Sections" at bounding box center [299, 34] width 19 height 8
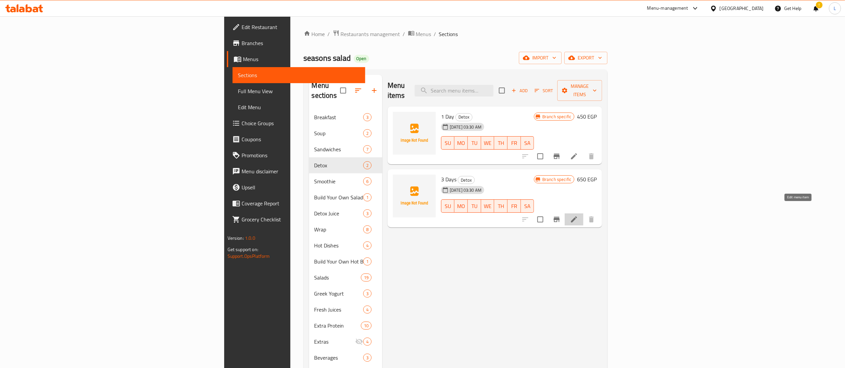
click at [578, 215] on icon at bounding box center [574, 219] width 8 height 8
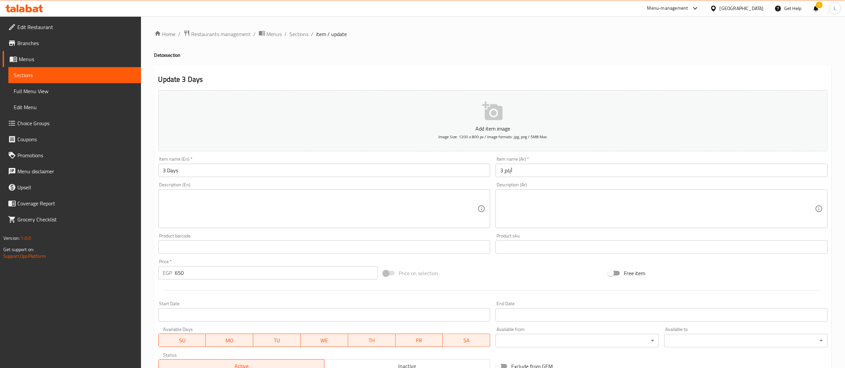
scroll to position [103, 0]
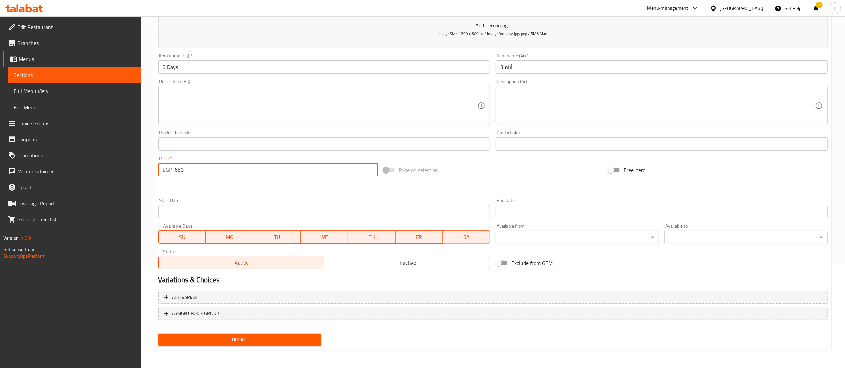
click at [178, 171] on input "650" at bounding box center [276, 169] width 203 height 13
type input "850"
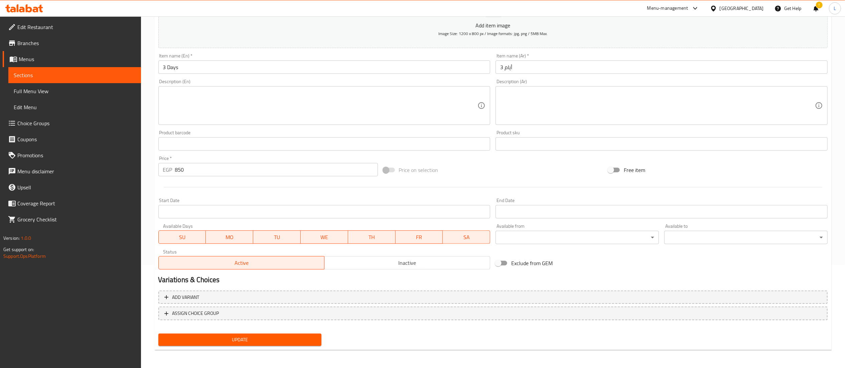
click at [219, 187] on div at bounding box center [493, 187] width 674 height 16
click at [246, 336] on span "Update" at bounding box center [240, 340] width 153 height 8
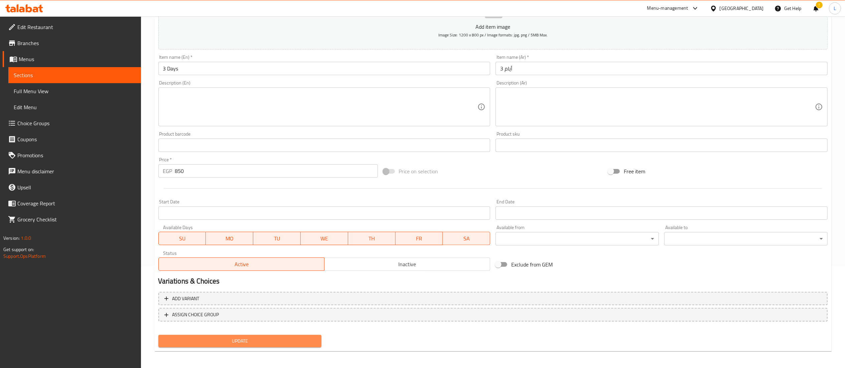
click at [279, 337] on span "Update" at bounding box center [240, 341] width 153 height 8
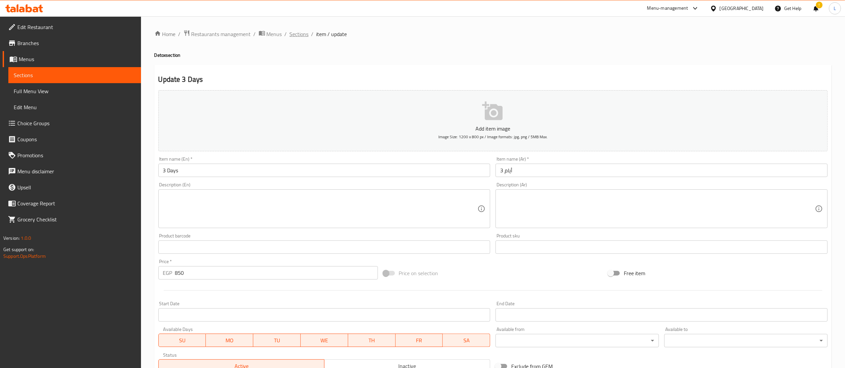
click at [294, 32] on span "Sections" at bounding box center [299, 34] width 19 height 8
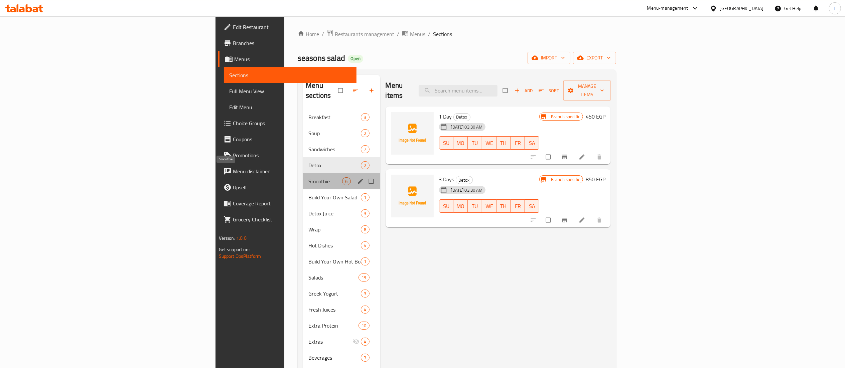
click at [308, 177] on span "Smoothie" at bounding box center [325, 181] width 34 height 8
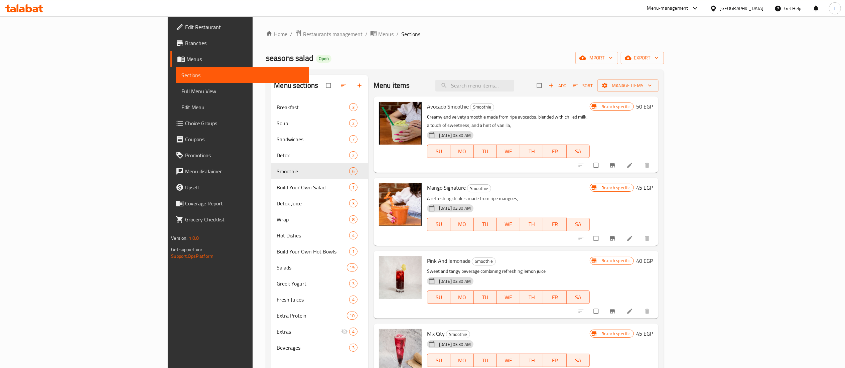
scroll to position [66, 0]
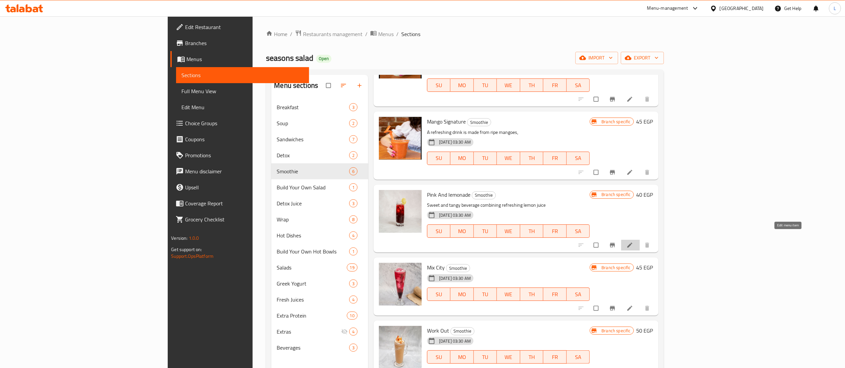
click at [632, 243] on icon at bounding box center [629, 245] width 5 height 5
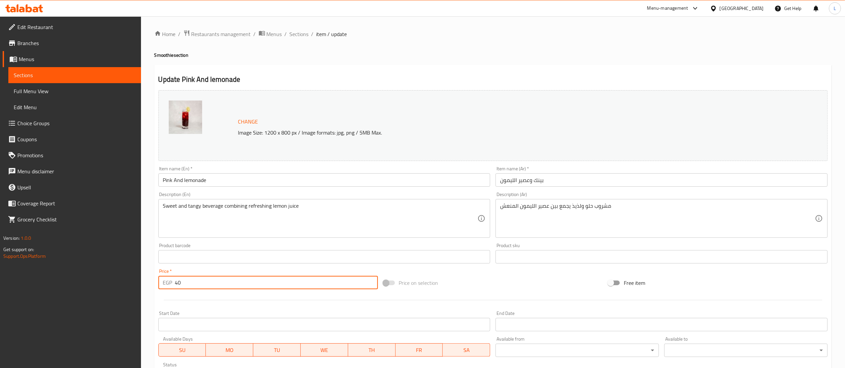
click at [242, 282] on input "40" at bounding box center [276, 282] width 203 height 13
type input "4"
type input "105"
click at [264, 309] on div "Start Date Start Date" at bounding box center [324, 321] width 337 height 26
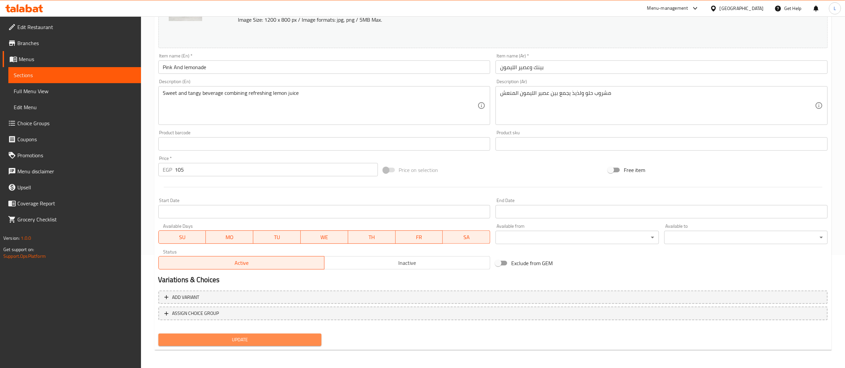
click at [247, 338] on span "Update" at bounding box center [240, 340] width 153 height 8
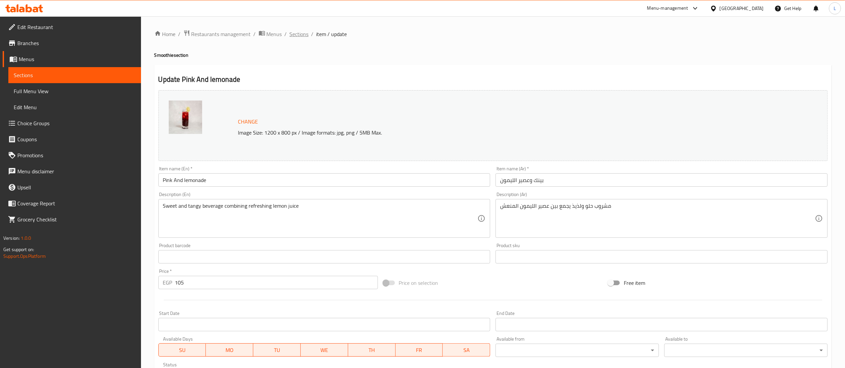
click at [297, 31] on span "Sections" at bounding box center [299, 34] width 19 height 8
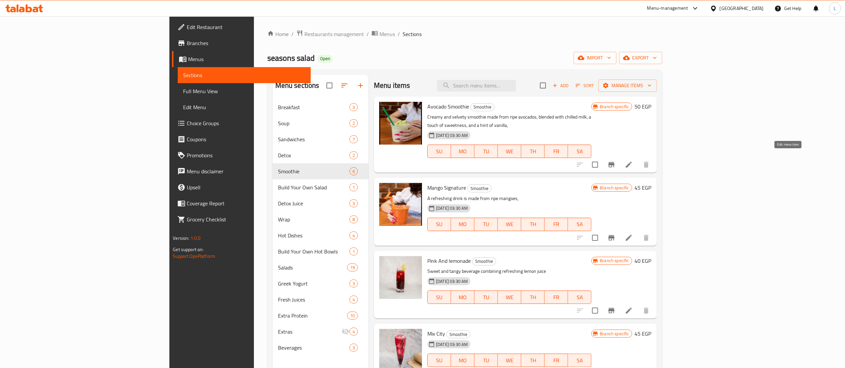
click at [633, 161] on icon at bounding box center [629, 165] width 8 height 8
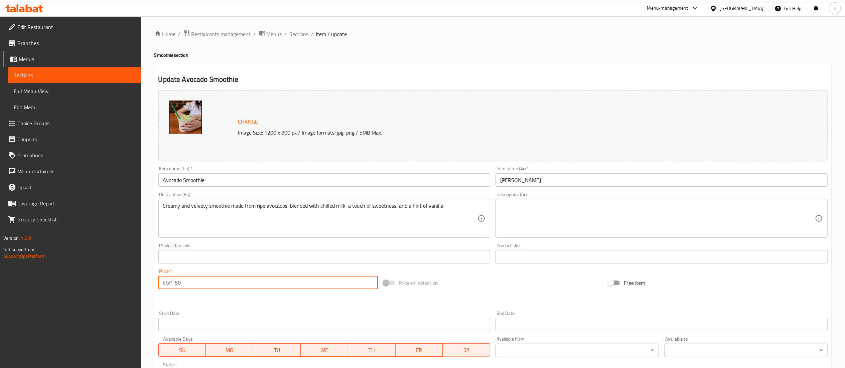
click at [242, 282] on input "50" at bounding box center [276, 282] width 203 height 13
type input "5"
type input "110"
click at [408, 299] on div at bounding box center [493, 300] width 674 height 16
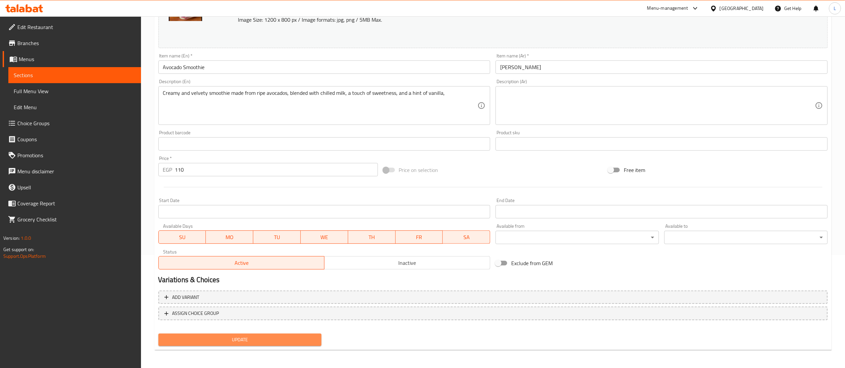
click at [256, 337] on span "Update" at bounding box center [240, 340] width 153 height 8
click at [244, 339] on span "Update" at bounding box center [240, 340] width 153 height 8
click at [241, 341] on span "Update" at bounding box center [240, 340] width 153 height 8
click at [578, 36] on div "Change Image Size: 1200 x 800 px / Image formats: jpg, png / 5MB Max." at bounding box center [492, 12] width 669 height 71
click at [261, 338] on span "Update" at bounding box center [240, 340] width 153 height 8
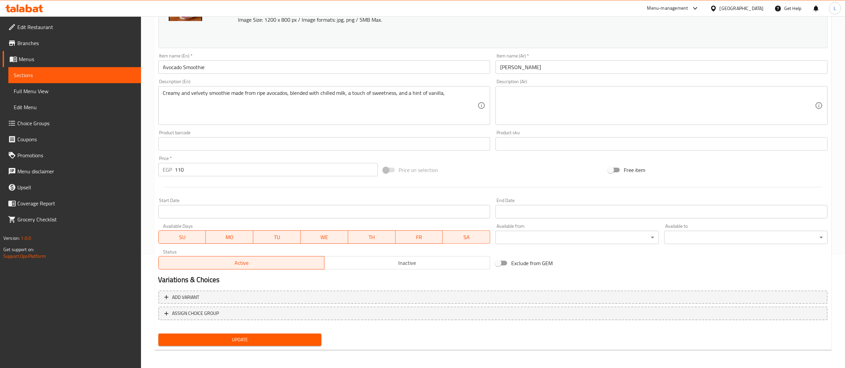
click at [561, 272] on div "Exclude from GEM" at bounding box center [605, 263] width 225 height 18
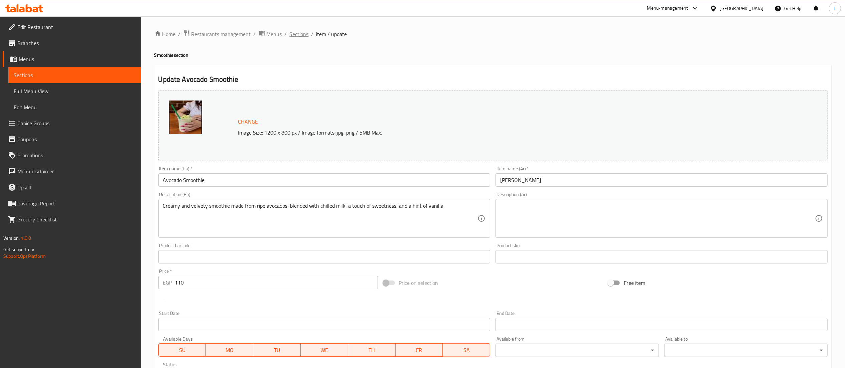
click at [301, 34] on span "Sections" at bounding box center [299, 34] width 19 height 8
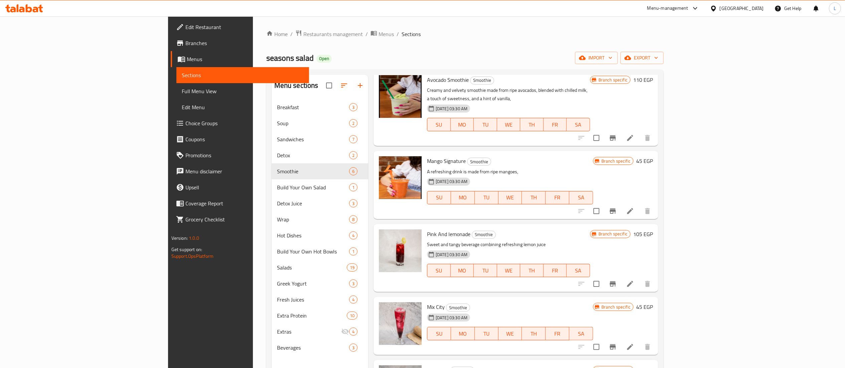
scroll to position [18, 0]
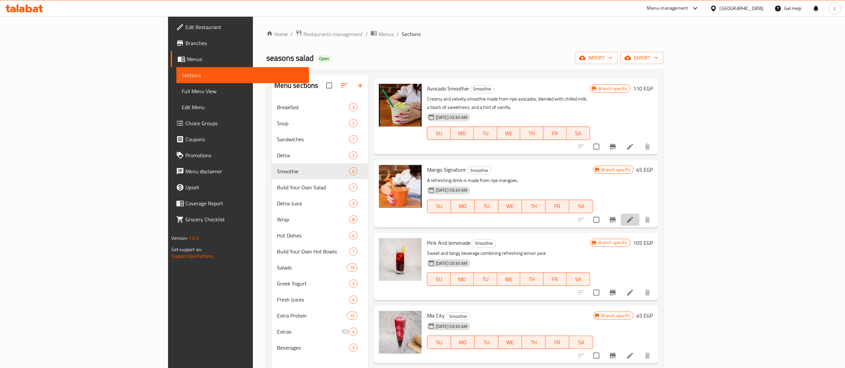
click at [639, 214] on li at bounding box center [629, 220] width 19 height 12
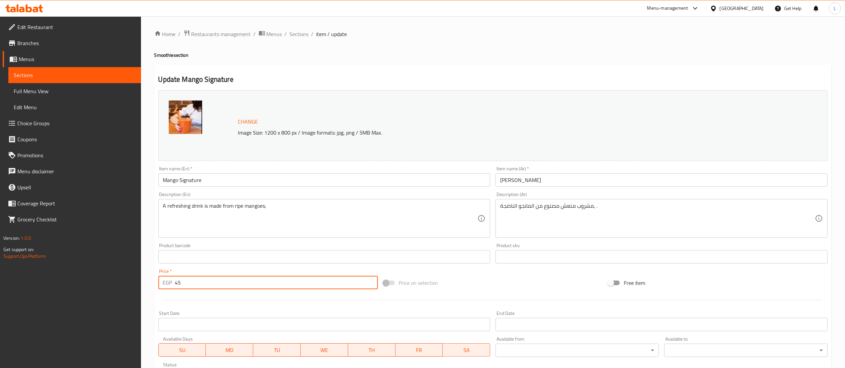
click at [226, 283] on input "45" at bounding box center [276, 282] width 203 height 13
type input "4"
click at [231, 287] on input "110" at bounding box center [276, 282] width 203 height 13
type input "110"
click at [234, 293] on div at bounding box center [493, 300] width 674 height 16
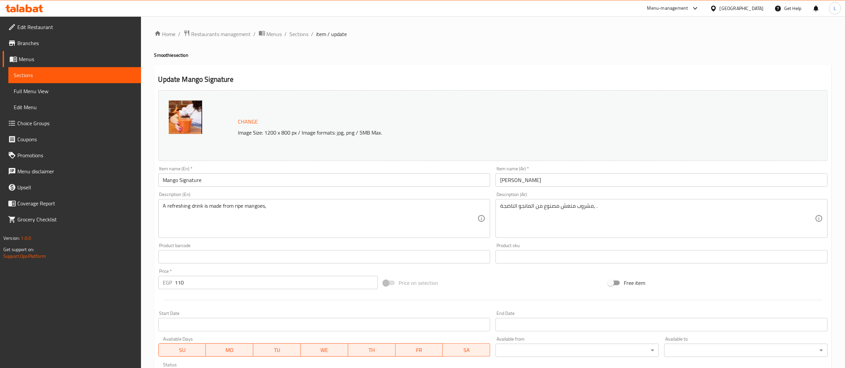
scroll to position [113, 0]
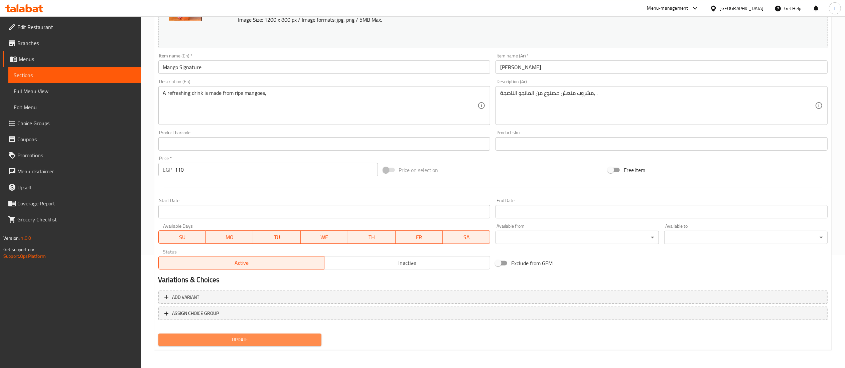
click at [250, 339] on span "Update" at bounding box center [240, 340] width 153 height 8
click at [253, 340] on span "Update" at bounding box center [240, 340] width 153 height 8
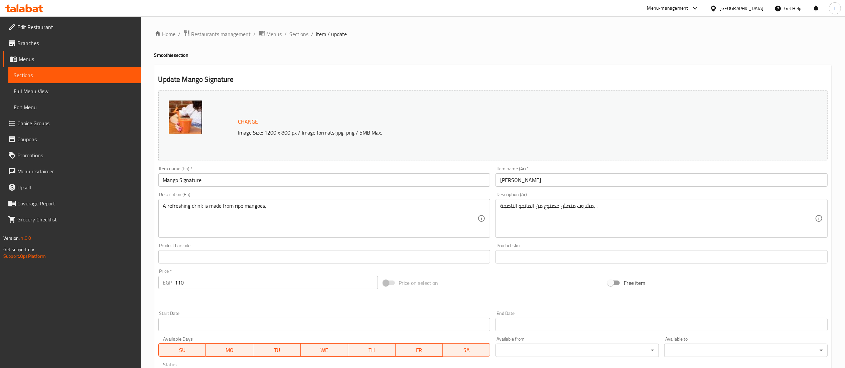
click at [297, 39] on div "Home / Restaurants management / Menus / Sections / item / update Smoothie secti…" at bounding box center [492, 249] width 677 height 438
click at [298, 33] on span "Sections" at bounding box center [299, 34] width 19 height 8
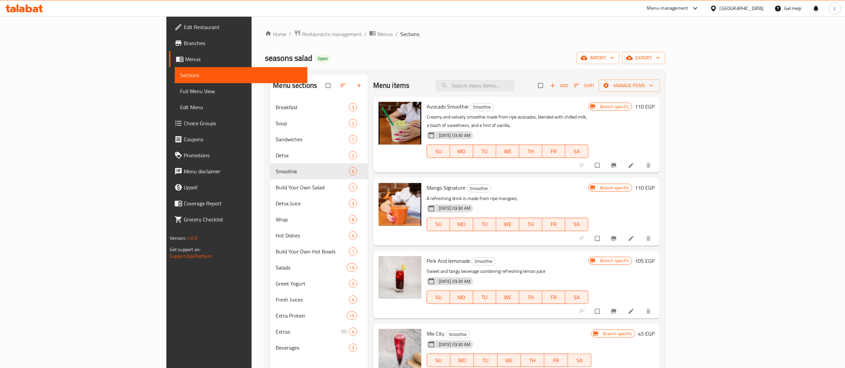
scroll to position [66, 0]
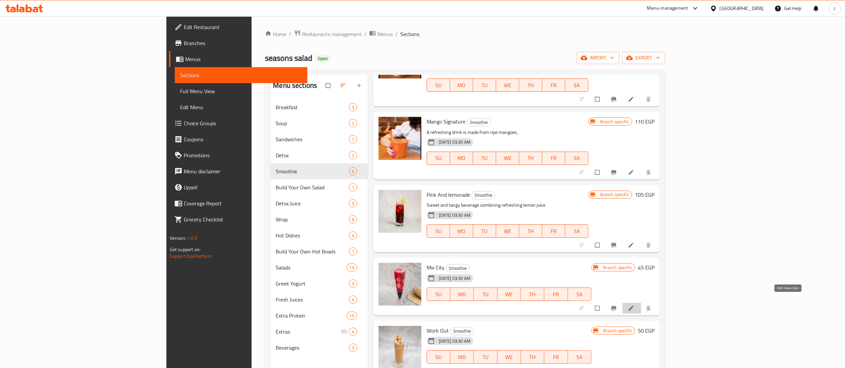
click at [634, 305] on icon at bounding box center [631, 308] width 7 height 7
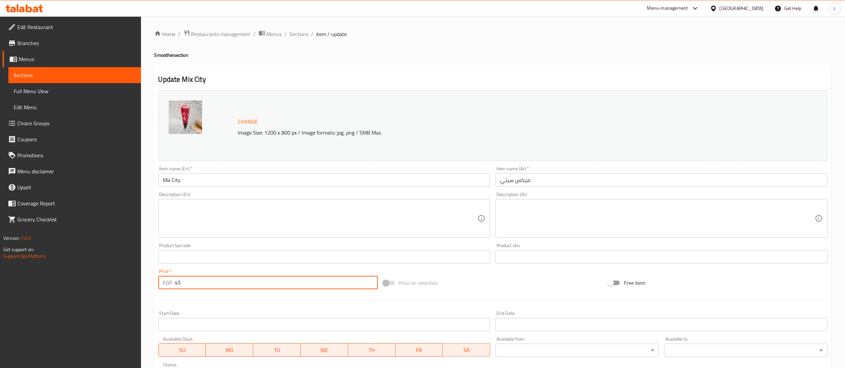
click at [215, 281] on input "45" at bounding box center [276, 282] width 203 height 13
type input "4"
type input "110"
click at [226, 304] on div at bounding box center [493, 300] width 674 height 16
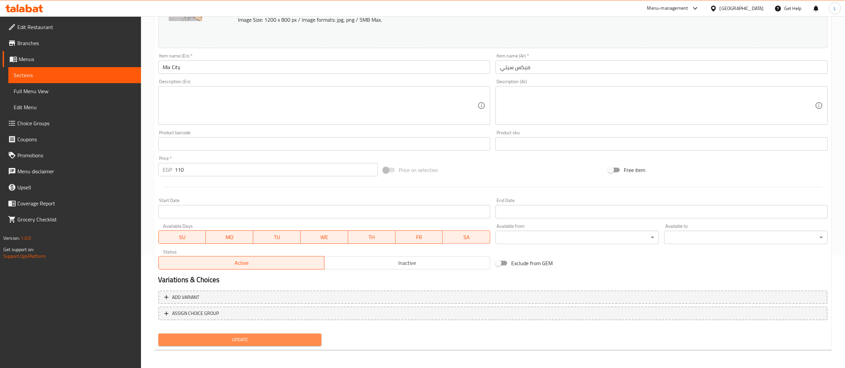
click at [256, 339] on span "Update" at bounding box center [240, 340] width 153 height 8
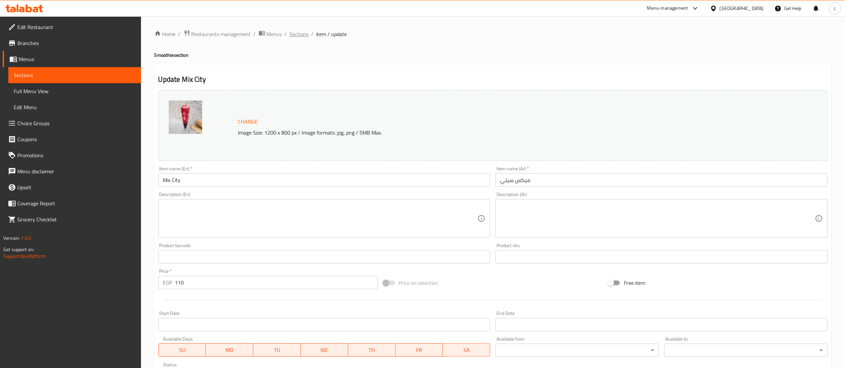
click at [294, 36] on span "Sections" at bounding box center [299, 34] width 19 height 8
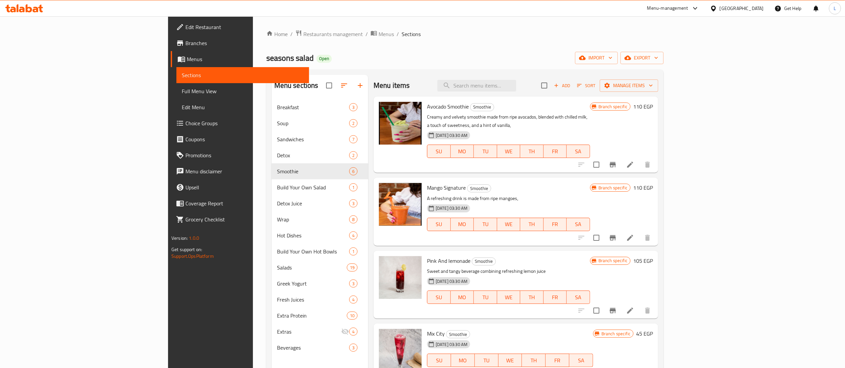
scroll to position [66, 0]
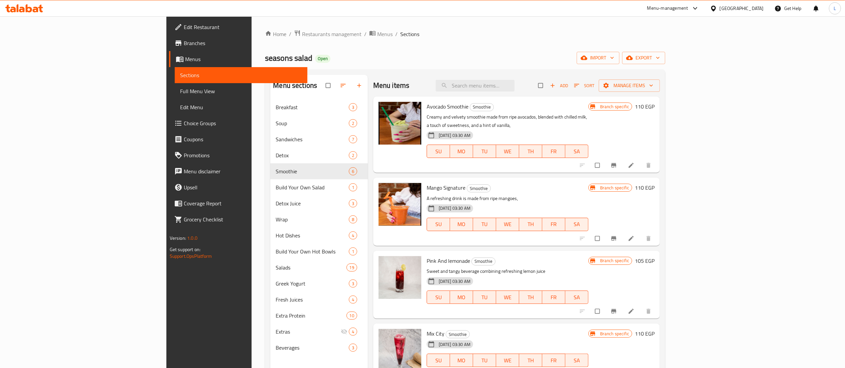
click at [475, 19] on div "Home / Restaurants management / Menus / Sections seasons salad Open import expo…" at bounding box center [464, 238] width 427 height 445
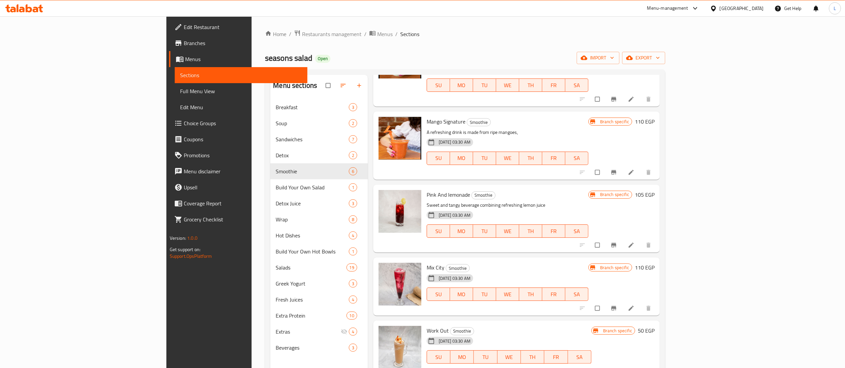
scroll to position [94, 0]
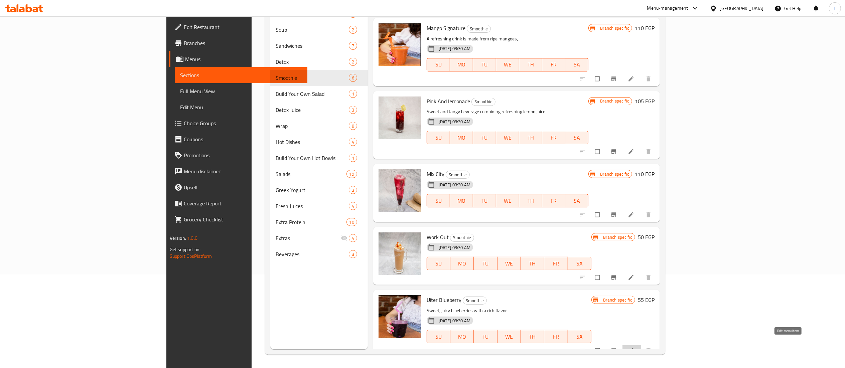
click at [634, 347] on icon at bounding box center [631, 350] width 7 height 7
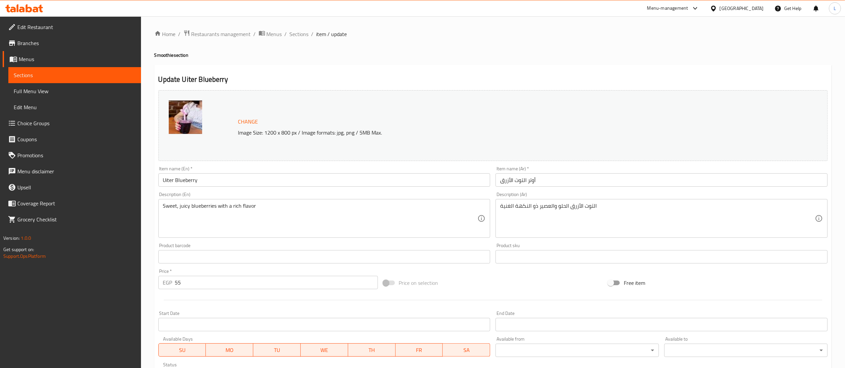
click at [305, 38] on div "Home / Restaurants management / Menus / Sections / item / update Smoothie secti…" at bounding box center [492, 249] width 677 height 438
click at [303, 37] on span "Sections" at bounding box center [299, 34] width 19 height 8
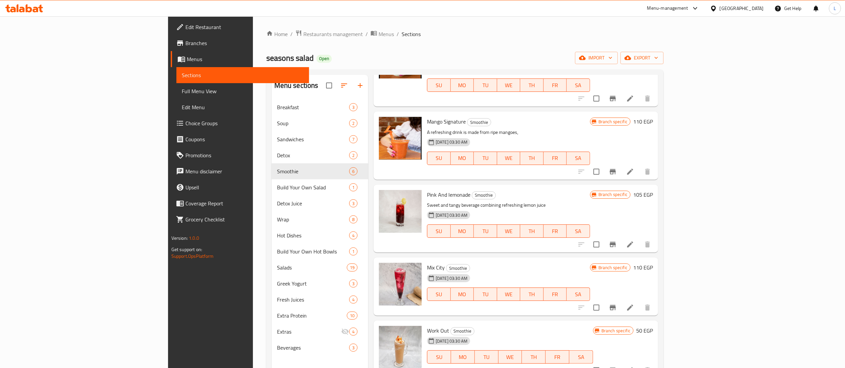
scroll to position [94, 0]
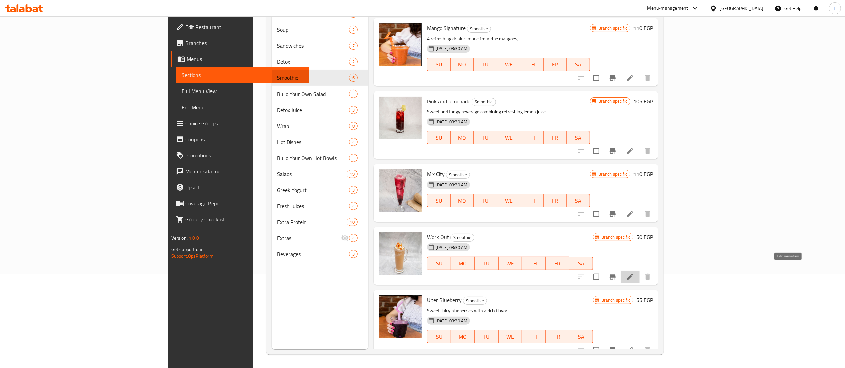
click at [634, 273] on icon at bounding box center [630, 277] width 8 height 8
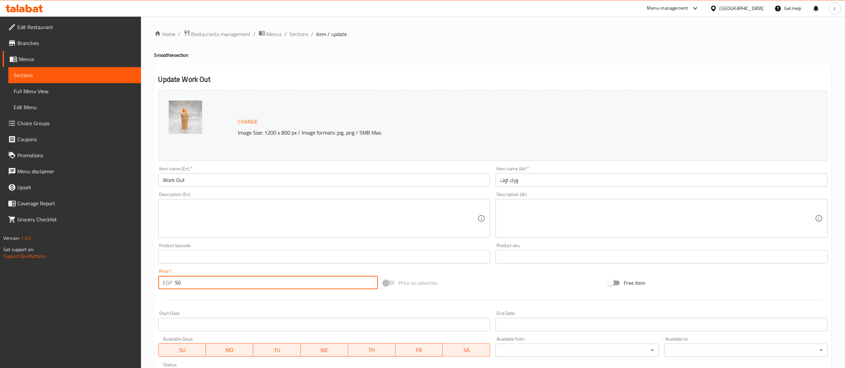
click at [205, 280] on input "50" at bounding box center [276, 282] width 203 height 13
type input "5"
type input "110"
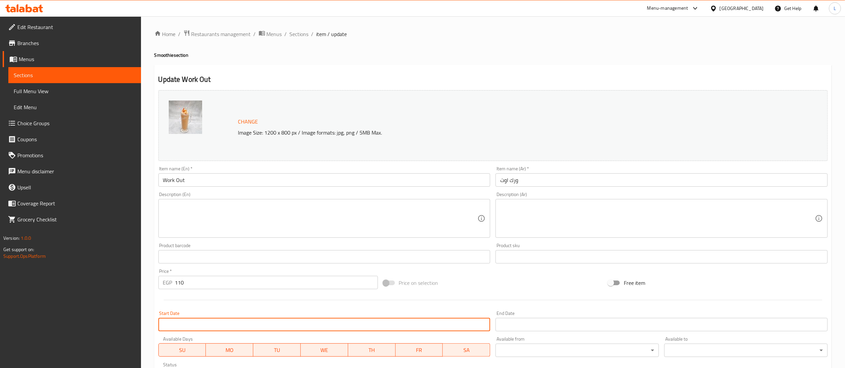
click at [246, 323] on input "Start Date" at bounding box center [324, 324] width 332 height 13
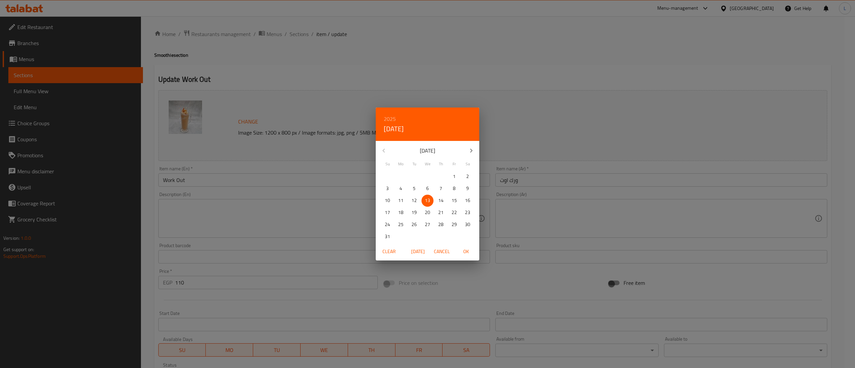
click at [298, 298] on div "2025 Wed, Aug 13 August 2025 Su Mo Tu We Th Fr Sa 27 28 29 30 31 1 2 3 4 5 6 7 …" at bounding box center [427, 184] width 855 height 368
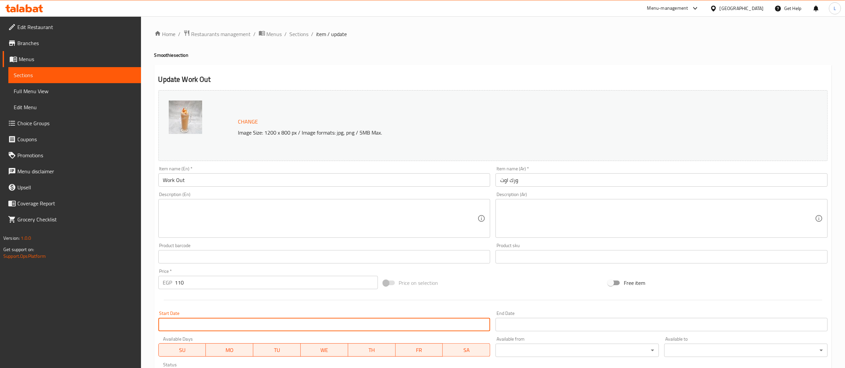
click at [298, 298] on div at bounding box center [493, 300] width 674 height 16
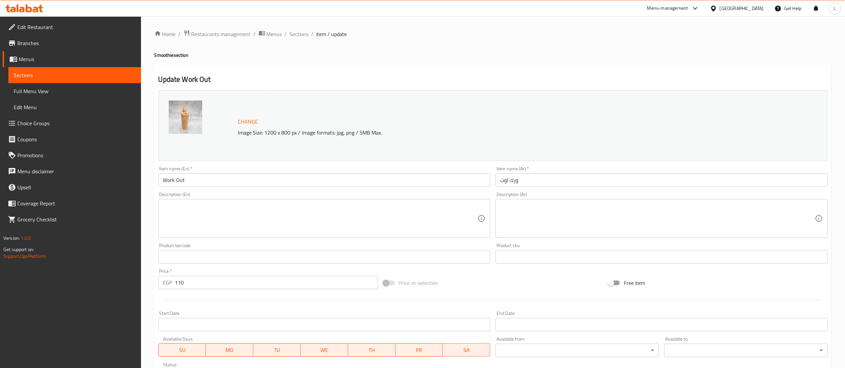
scroll to position [113, 0]
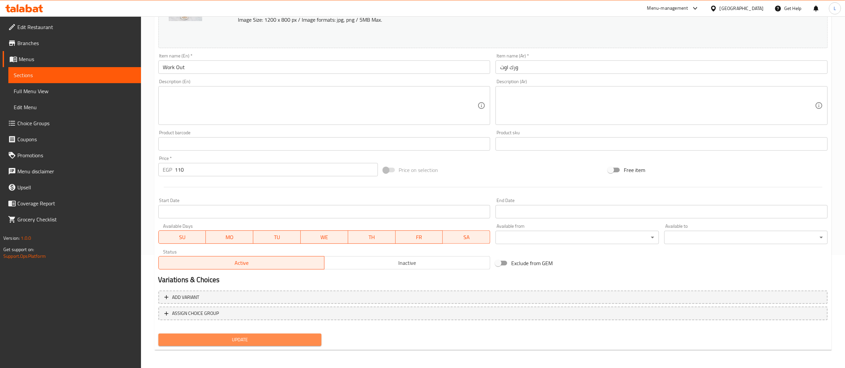
click at [239, 340] on span "Update" at bounding box center [240, 340] width 153 height 8
click at [268, 334] on button "Update" at bounding box center [239, 340] width 163 height 12
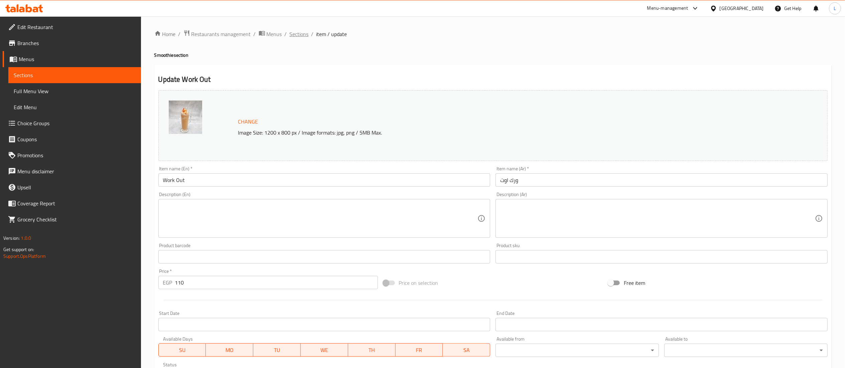
click at [298, 34] on span "Sections" at bounding box center [299, 34] width 19 height 8
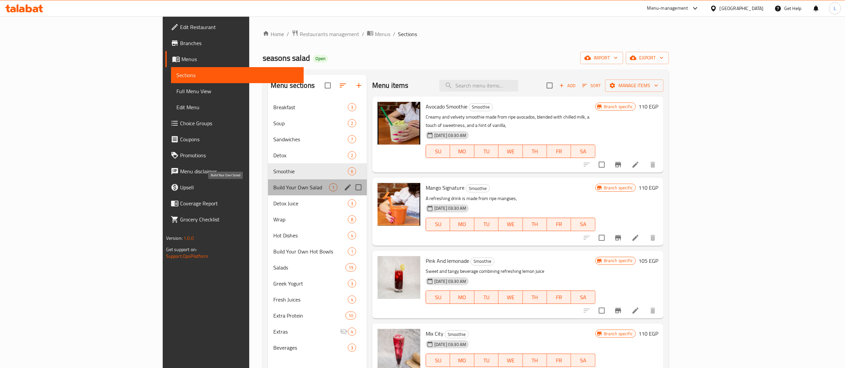
click at [273, 190] on span "Build Your Own Salad" at bounding box center [301, 187] width 56 height 8
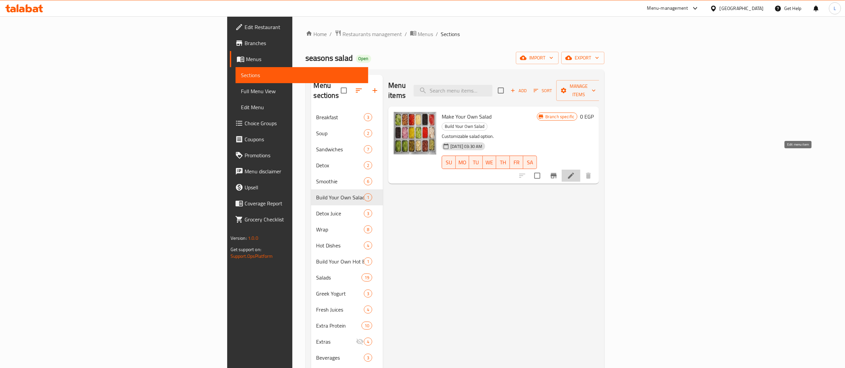
click at [574, 173] on icon at bounding box center [571, 176] width 6 height 6
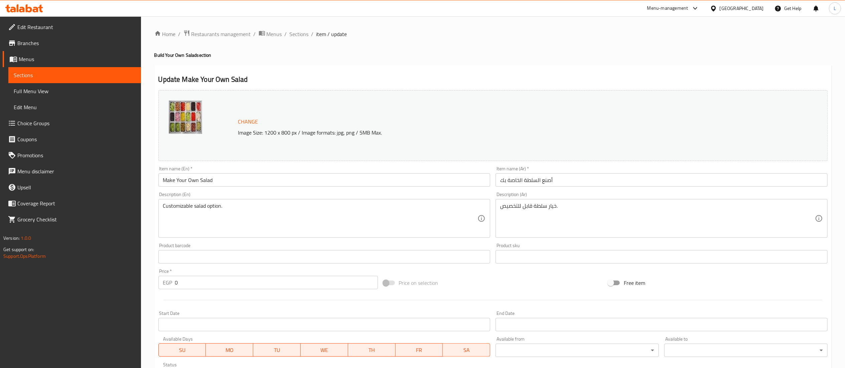
scroll to position [113, 0]
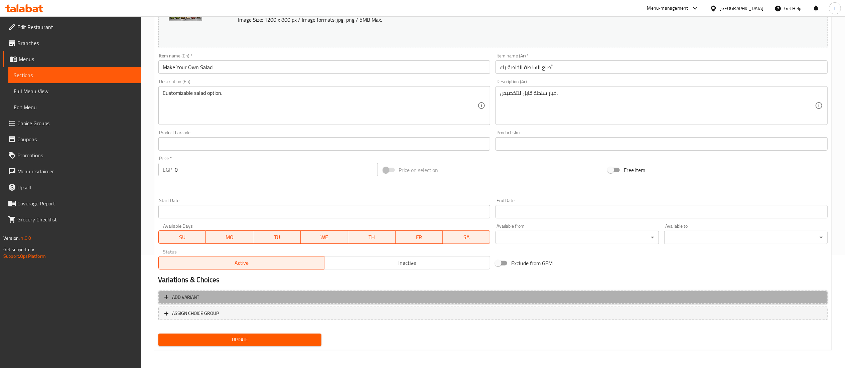
click at [502, 295] on span "Add variant" at bounding box center [492, 297] width 657 height 8
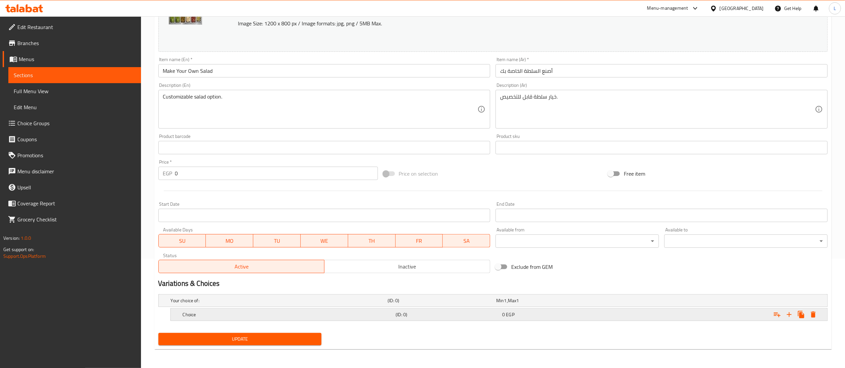
click at [462, 305] on div "(ID: 0)" at bounding box center [440, 300] width 109 height 9
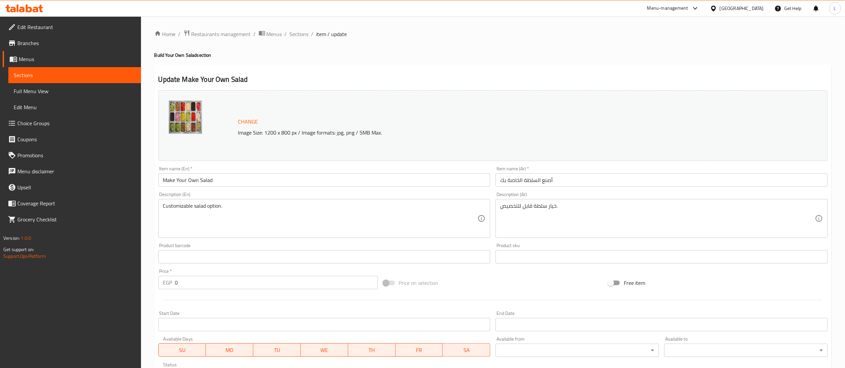
scroll to position [138, 0]
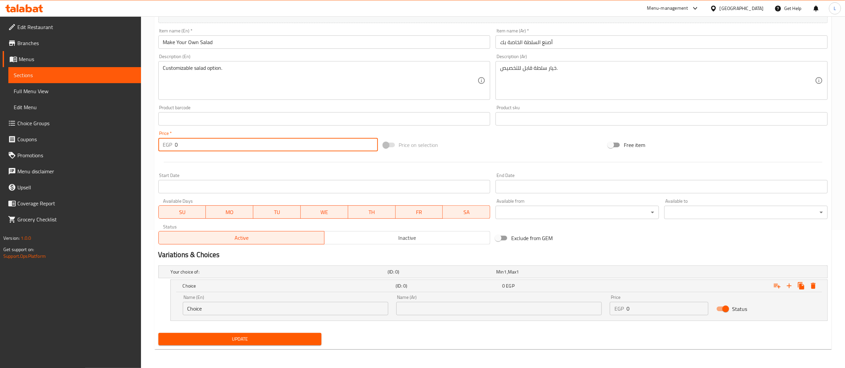
click at [263, 145] on input "0" at bounding box center [276, 144] width 203 height 13
type input "85"
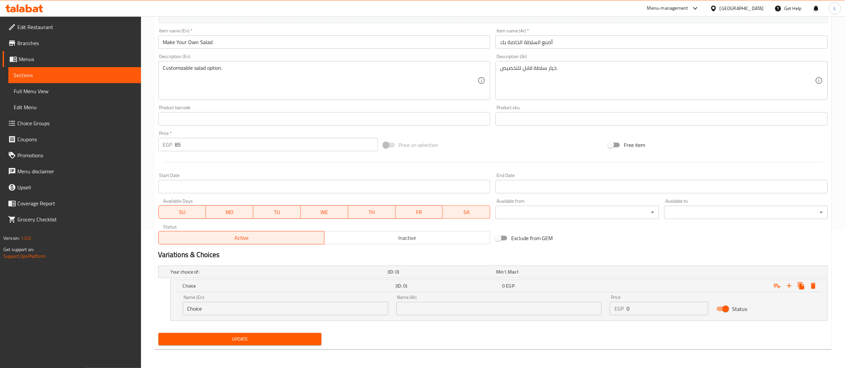
click at [358, 169] on div at bounding box center [493, 162] width 674 height 16
click at [242, 337] on span "Update" at bounding box center [240, 339] width 153 height 8
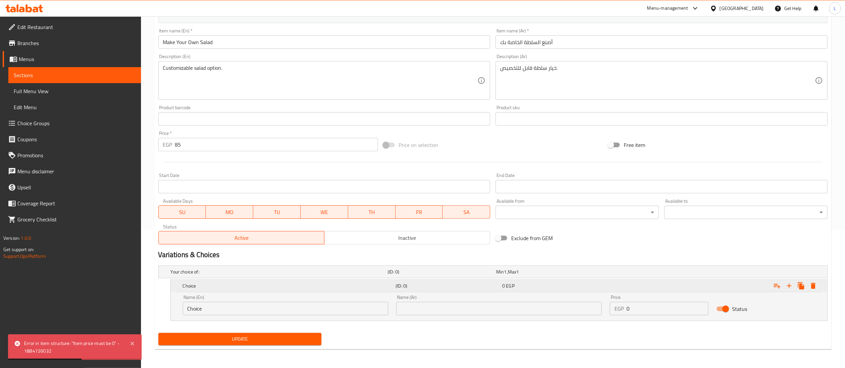
click at [284, 284] on h5 "Choice" at bounding box center [288, 286] width 210 height 7
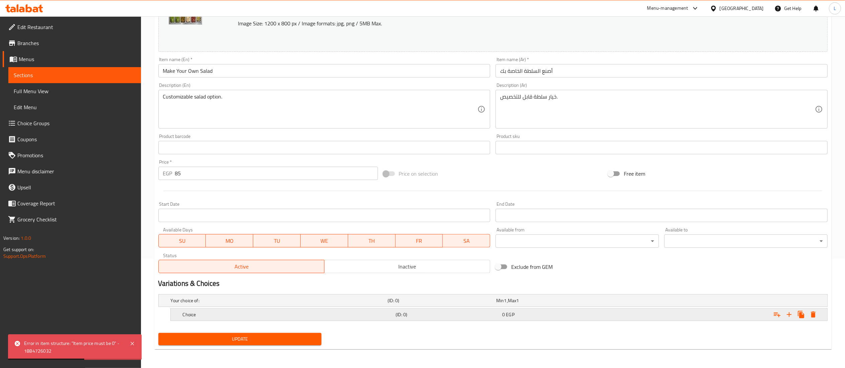
scroll to position [110, 0]
click at [298, 293] on div "Your choice of: (ID: 0) Min 1 , Max 1" at bounding box center [494, 300] width 651 height 15
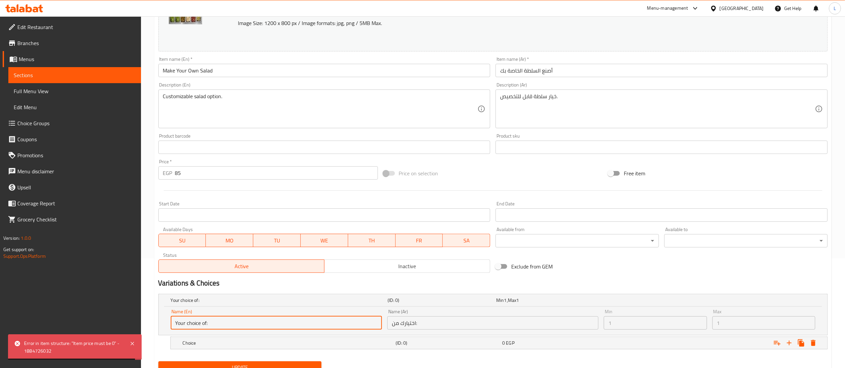
click at [341, 320] on input "Your choice of:" at bounding box center [276, 322] width 211 height 13
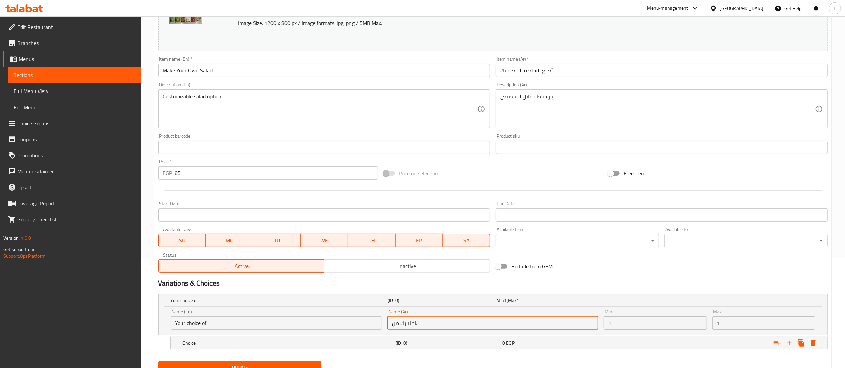
click at [406, 324] on input "اختيارك من:" at bounding box center [492, 322] width 211 height 13
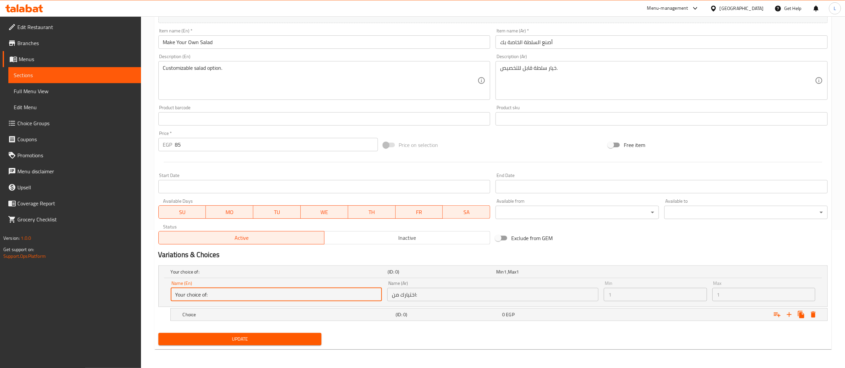
click at [321, 294] on input "Your choice of:" at bounding box center [276, 294] width 211 height 13
click at [261, 298] on input "Your choice of:" at bounding box center [276, 294] width 211 height 13
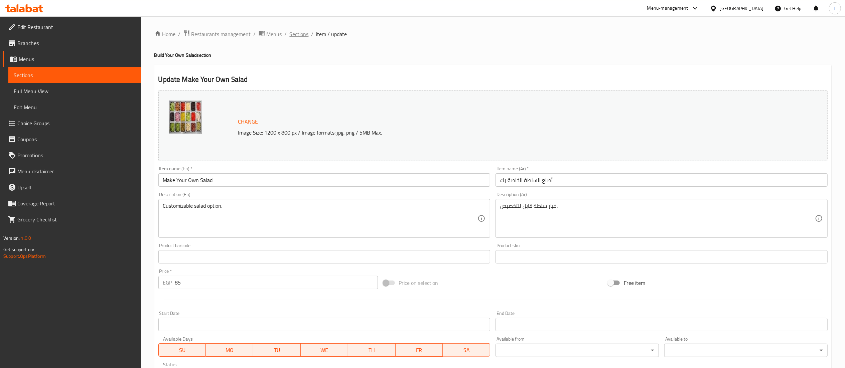
click at [303, 32] on span "Sections" at bounding box center [299, 34] width 19 height 8
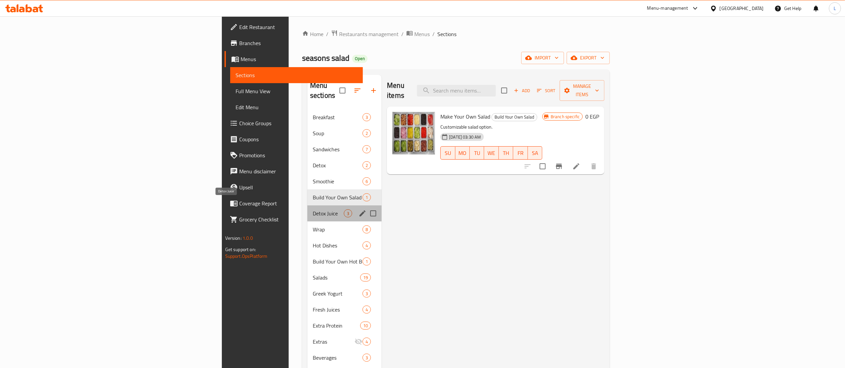
click at [313, 209] on span "Detox Juice" at bounding box center [328, 213] width 31 height 8
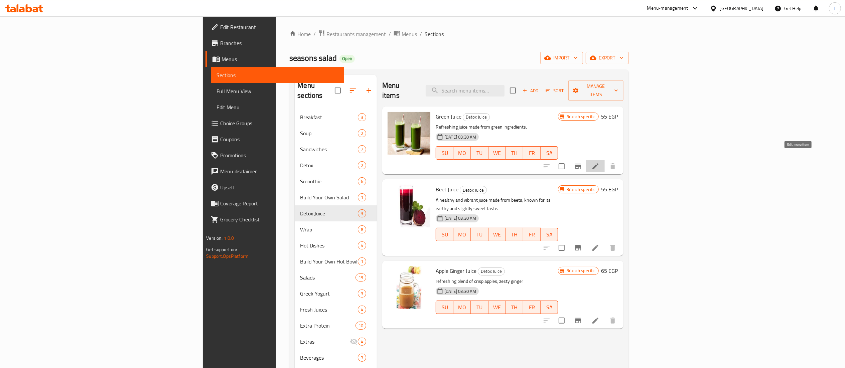
click at [599, 162] on icon at bounding box center [595, 166] width 8 height 8
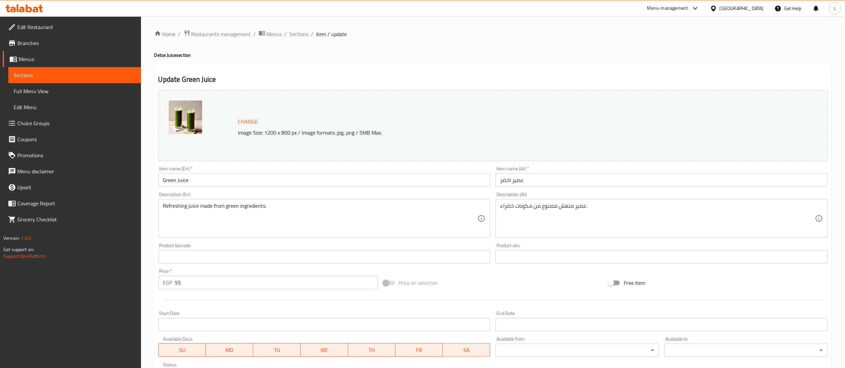
click at [255, 283] on input "55" at bounding box center [276, 282] width 203 height 13
type input "5"
type input "65"
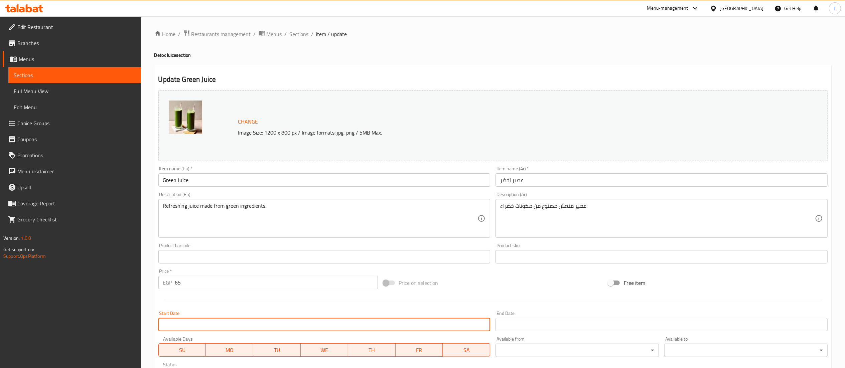
click at [285, 318] on input "Start Date" at bounding box center [324, 324] width 332 height 13
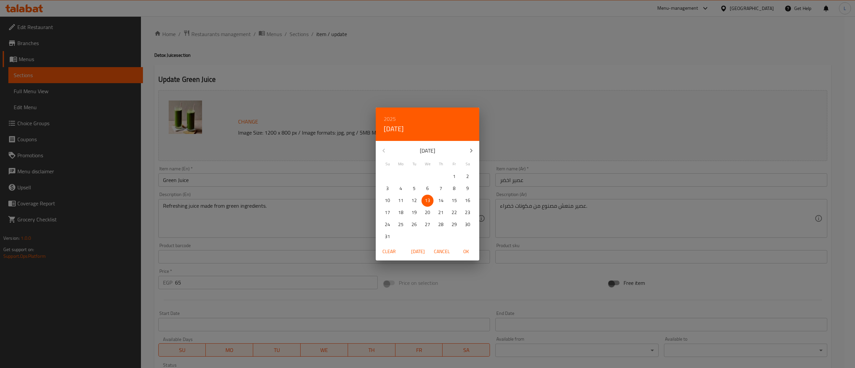
click at [406, 292] on div "2025 Wed, Aug [DATE] Mo Tu We Th Fr Sa 27 28 29 30 31 1 2 3 4 5 6 7 8 9 10 11 1…" at bounding box center [427, 184] width 855 height 368
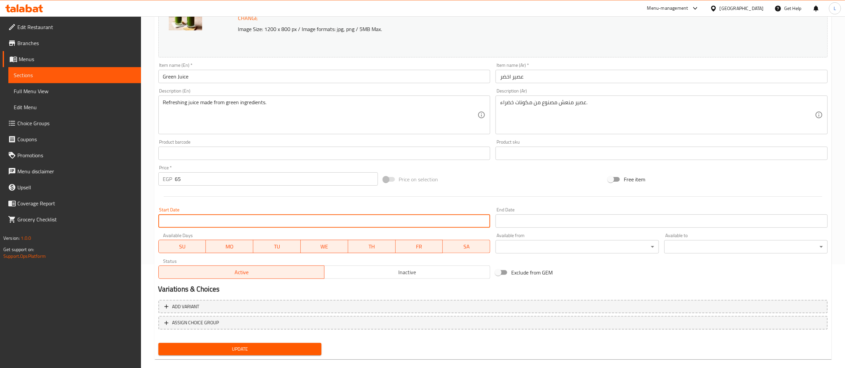
scroll to position [112, 0]
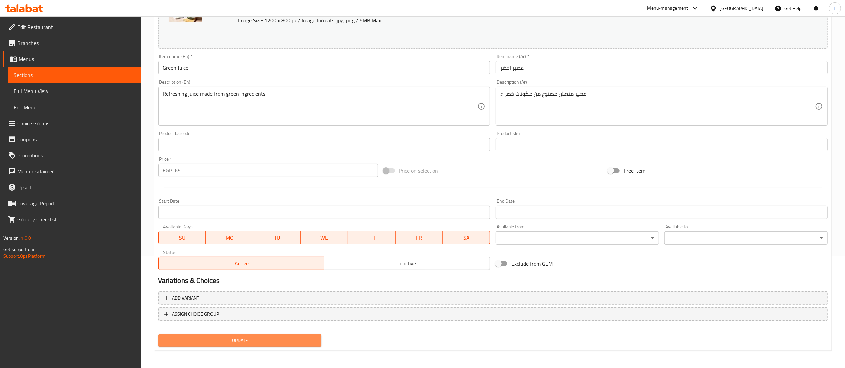
click at [270, 339] on span "Update" at bounding box center [240, 340] width 153 height 8
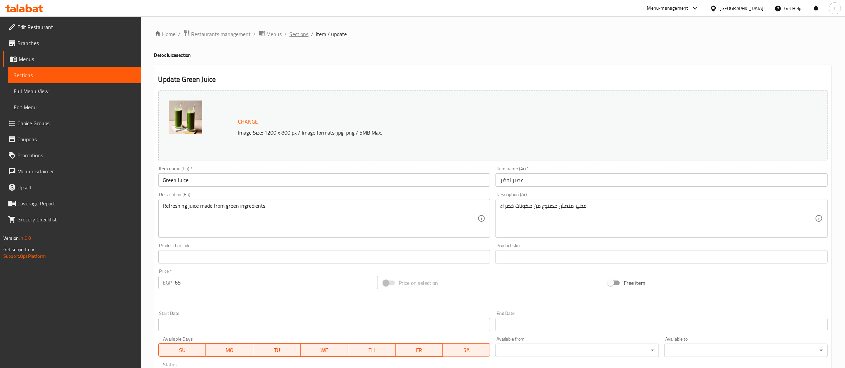
click at [300, 36] on span "Sections" at bounding box center [299, 34] width 19 height 8
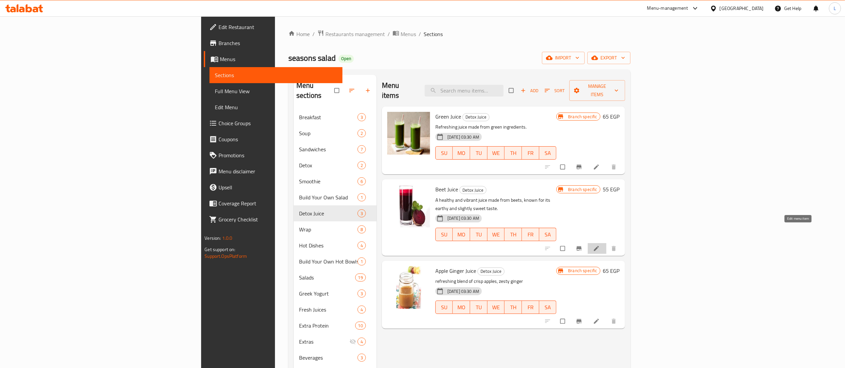
click at [599, 245] on icon at bounding box center [596, 248] width 7 height 7
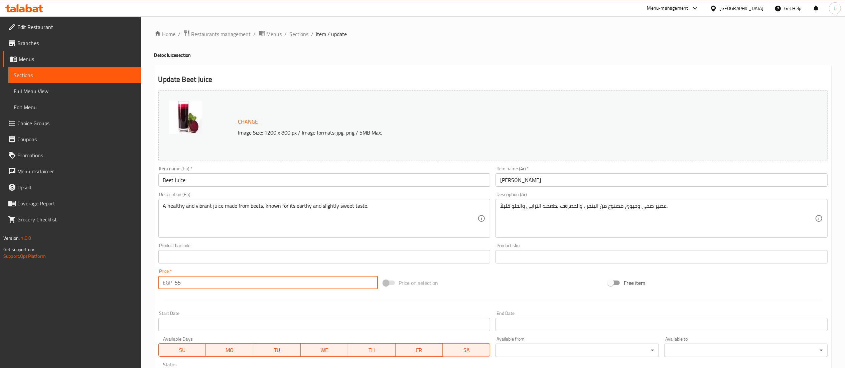
click at [223, 282] on input "55" at bounding box center [276, 282] width 203 height 13
type input "5"
type input "60"
click at [240, 315] on div "Start Date Start Date" at bounding box center [324, 321] width 332 height 20
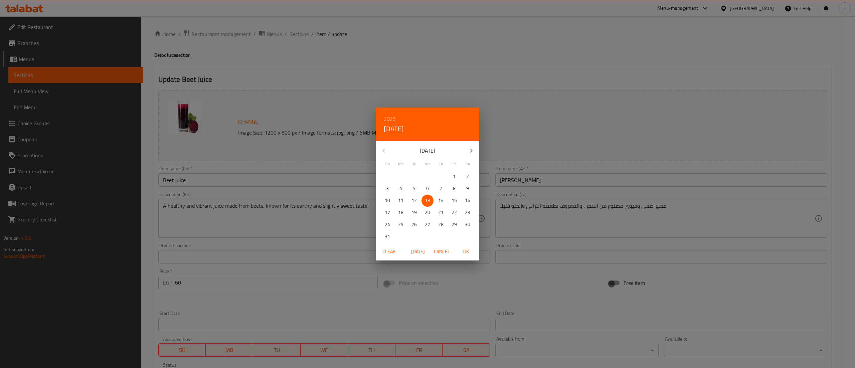
click at [257, 293] on div "2025 Wed, Aug [DATE] Mo Tu We Th Fr Sa 27 28 29 30 31 1 2 3 4 5 6 7 8 9 10 11 1…" at bounding box center [427, 184] width 855 height 368
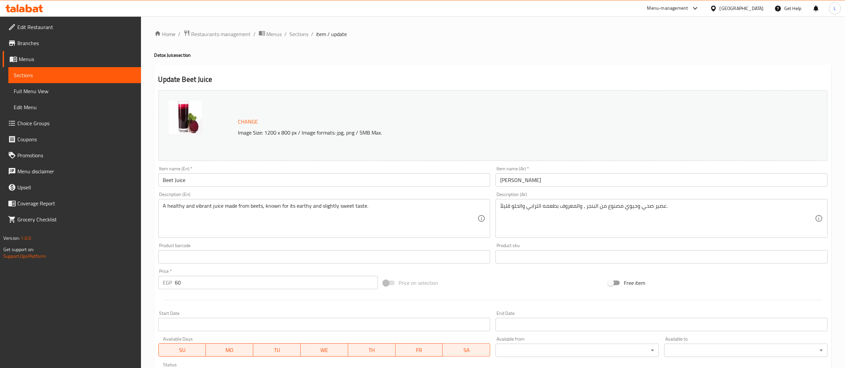
scroll to position [113, 0]
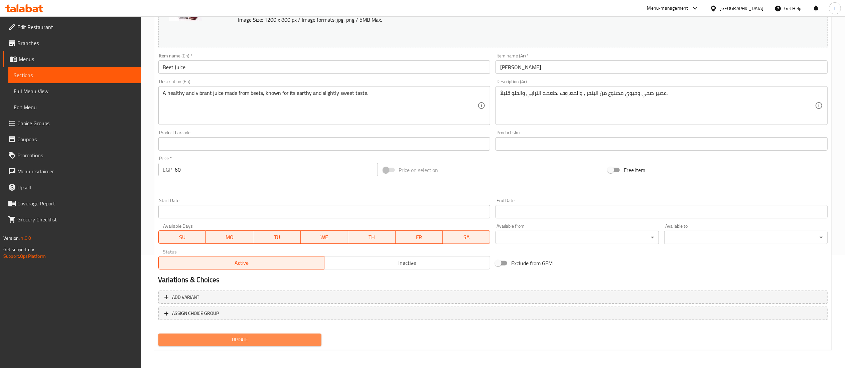
click at [262, 339] on span "Update" at bounding box center [240, 340] width 153 height 8
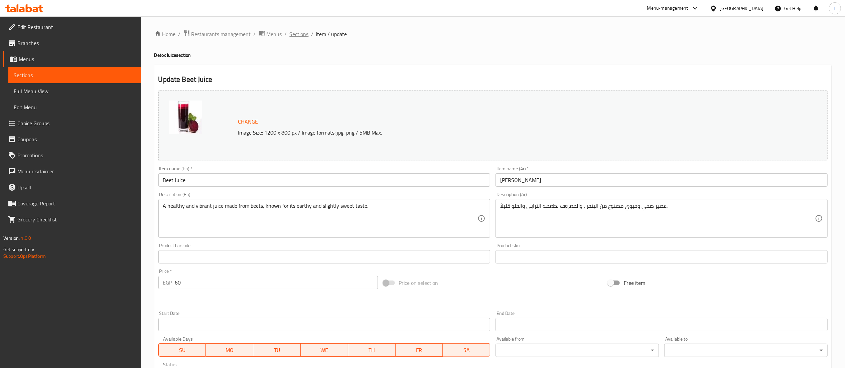
click at [298, 33] on span "Sections" at bounding box center [299, 34] width 19 height 8
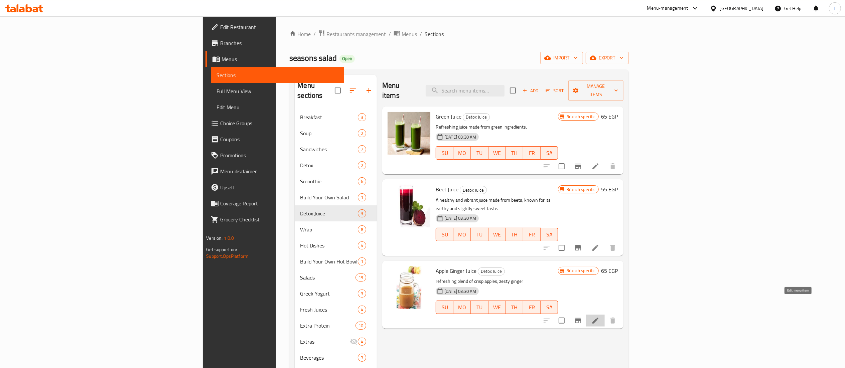
click at [598, 318] on icon at bounding box center [595, 321] width 6 height 6
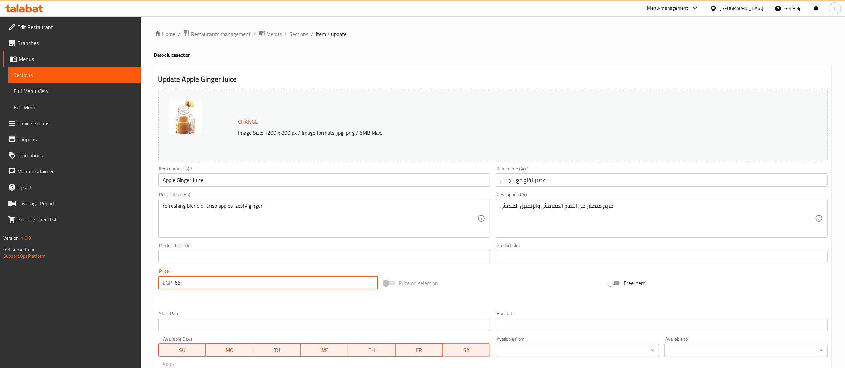
click at [247, 288] on input "65" at bounding box center [276, 282] width 203 height 13
type input "6"
type input "70"
click at [276, 310] on div "Start Date Start Date" at bounding box center [324, 321] width 337 height 26
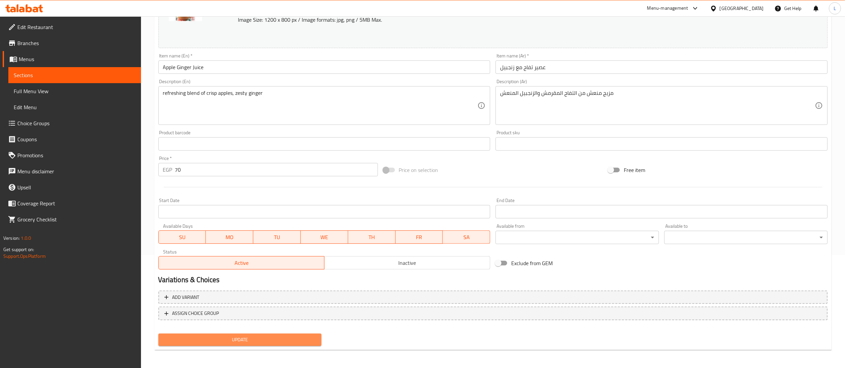
click at [254, 337] on span "Update" at bounding box center [240, 340] width 153 height 8
click at [254, 343] on span "Update" at bounding box center [240, 340] width 153 height 8
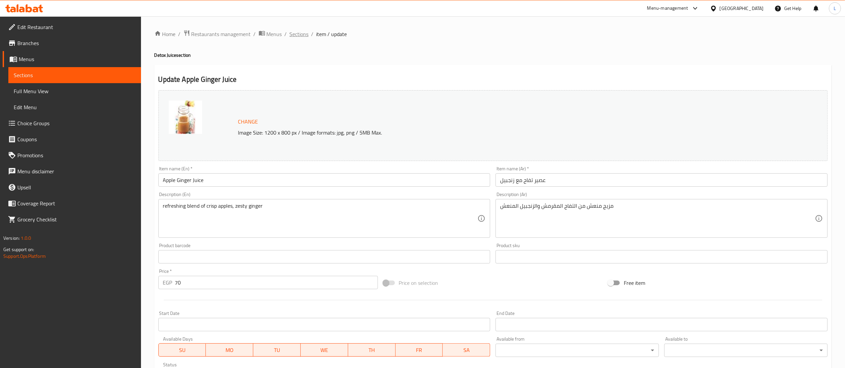
click at [299, 33] on span "Sections" at bounding box center [299, 34] width 19 height 8
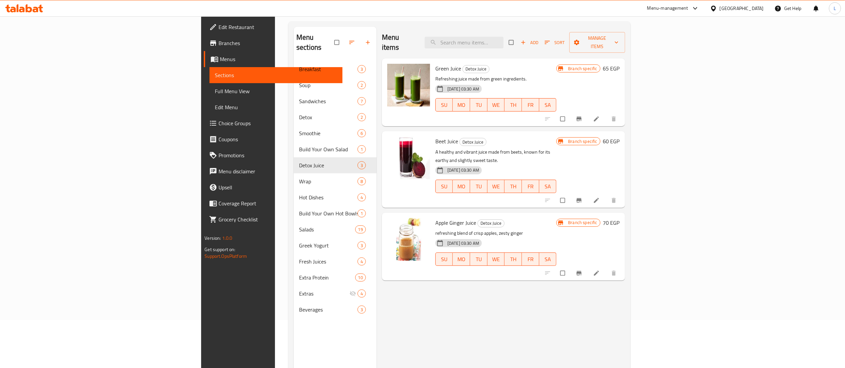
scroll to position [47, 0]
click at [544, 327] on div "Menu items Add Sort Manage items Green Juice Detox Juice Refreshing juice made …" at bounding box center [500, 212] width 248 height 368
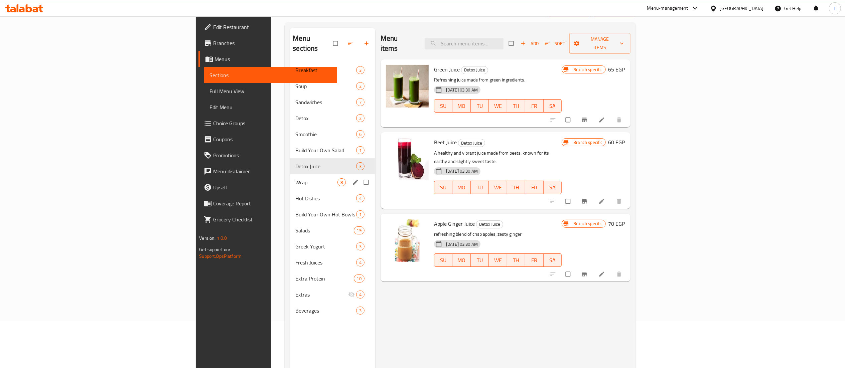
click at [290, 174] on div "Wrap 8" at bounding box center [332, 182] width 85 height 16
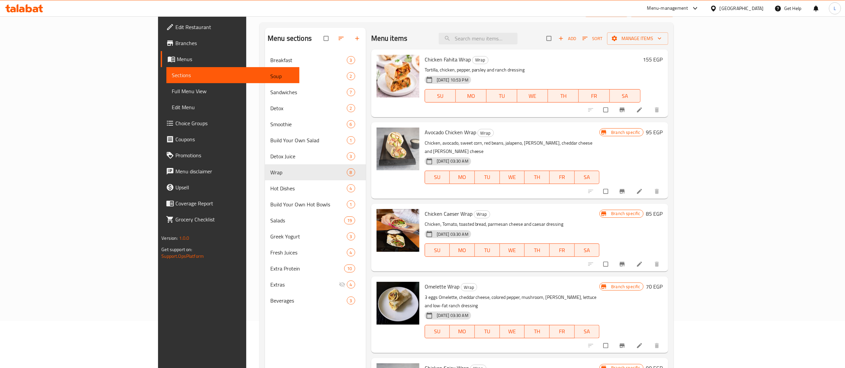
click at [527, 220] on p "Chicken, Tomato, toasted bread, parmesan cheese and caesar dressing" at bounding box center [511, 224] width 175 height 8
click at [642, 189] on icon at bounding box center [639, 191] width 5 height 5
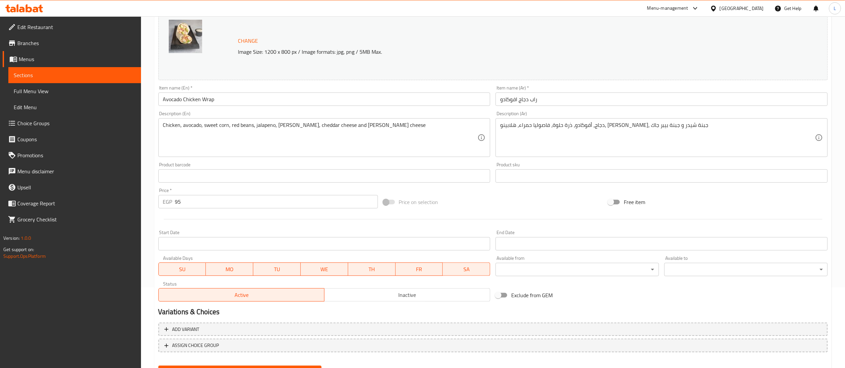
scroll to position [86, 0]
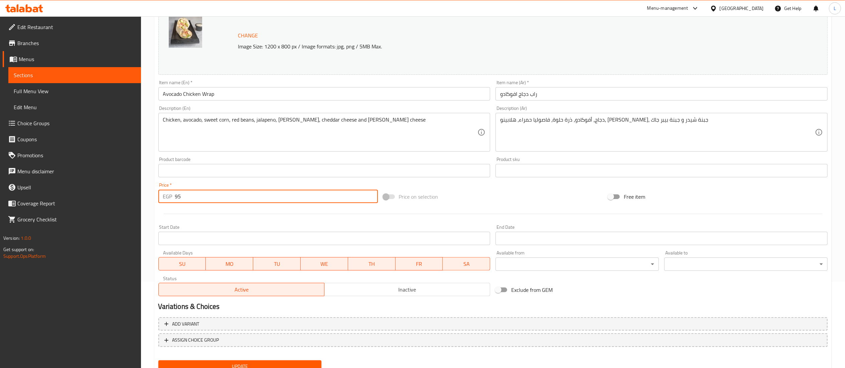
click at [245, 194] on input "95" at bounding box center [276, 196] width 203 height 13
type input "9"
type input "225"
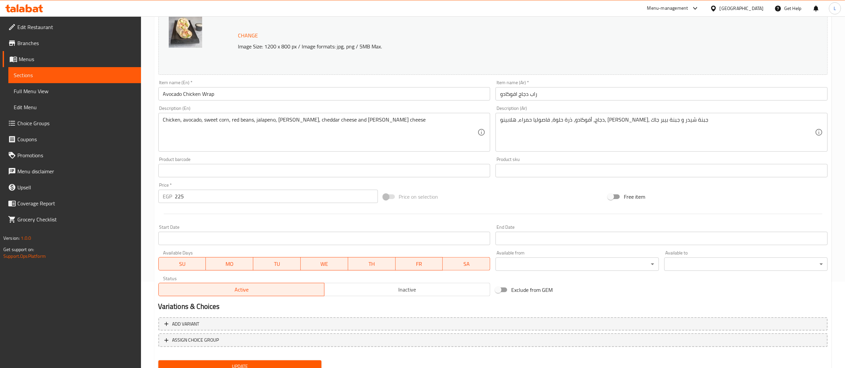
click at [254, 206] on div at bounding box center [493, 214] width 674 height 16
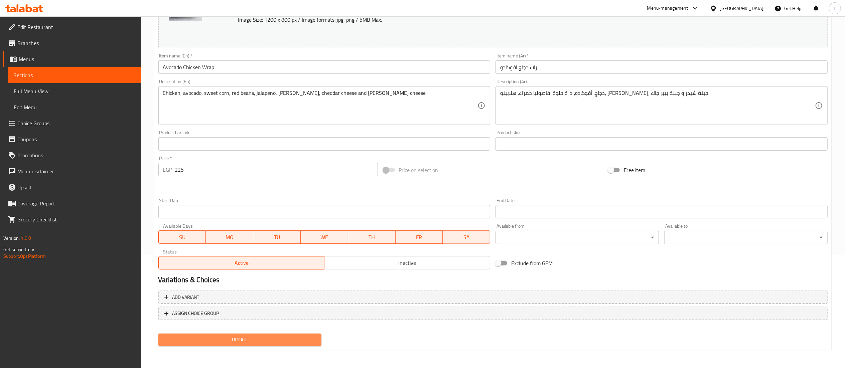
click at [254, 339] on span "Update" at bounding box center [240, 340] width 153 height 8
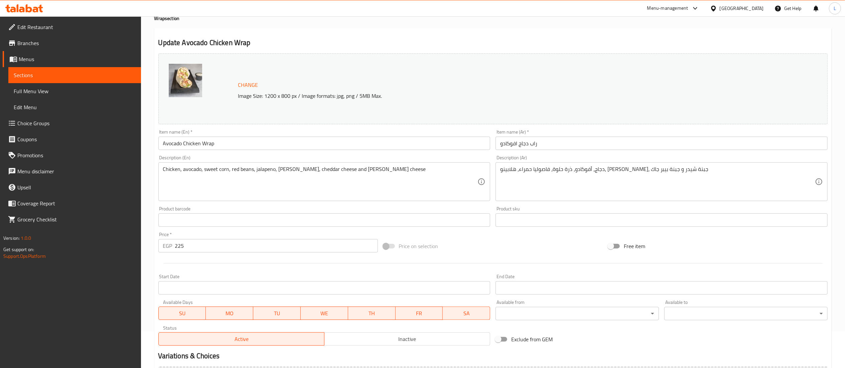
scroll to position [36, 0]
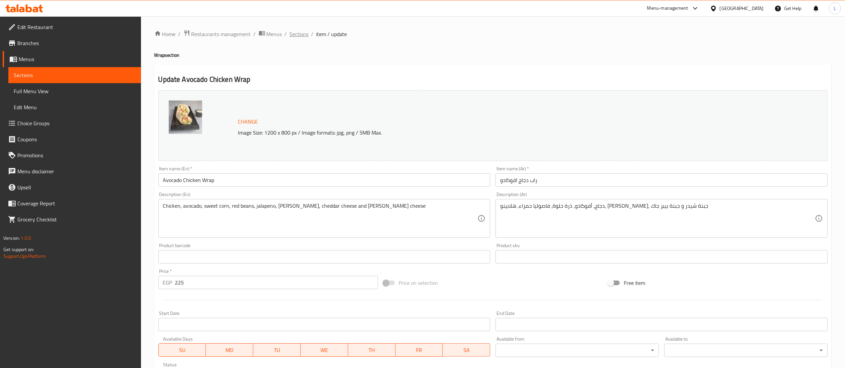
click at [302, 35] on span "Sections" at bounding box center [299, 34] width 19 height 8
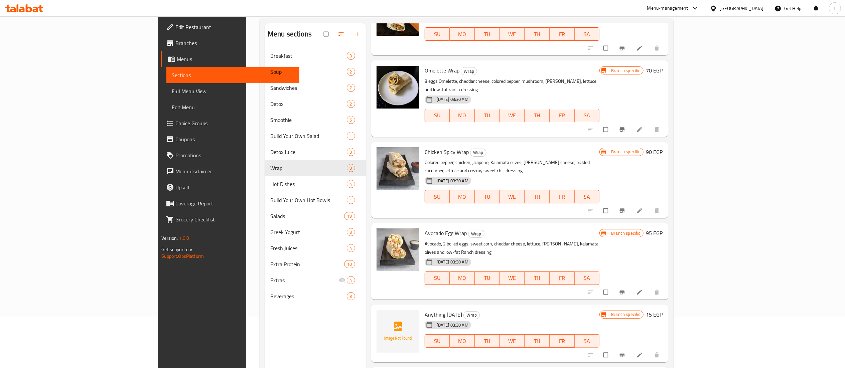
scroll to position [59, 0]
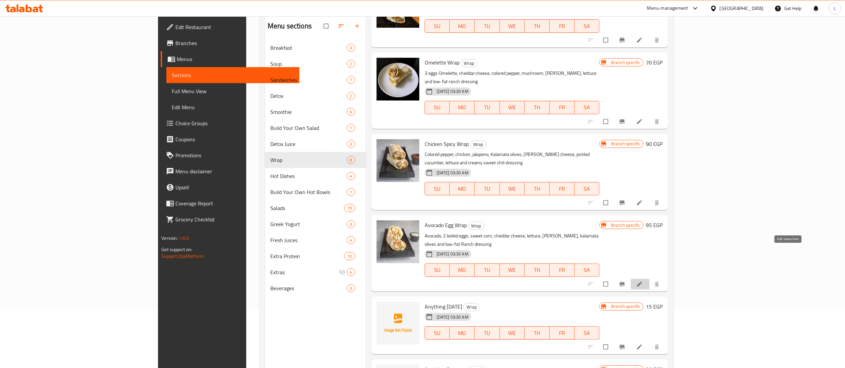
click at [643, 281] on icon at bounding box center [639, 284] width 7 height 7
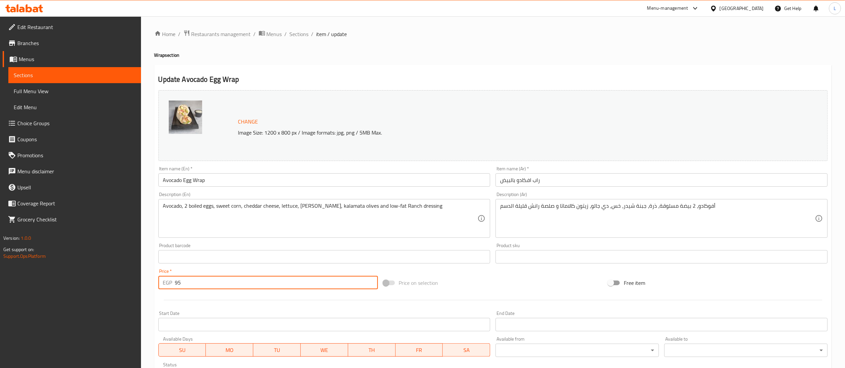
click at [178, 283] on input "95" at bounding box center [276, 282] width 203 height 13
type input "195"
click at [214, 299] on div at bounding box center [493, 300] width 674 height 16
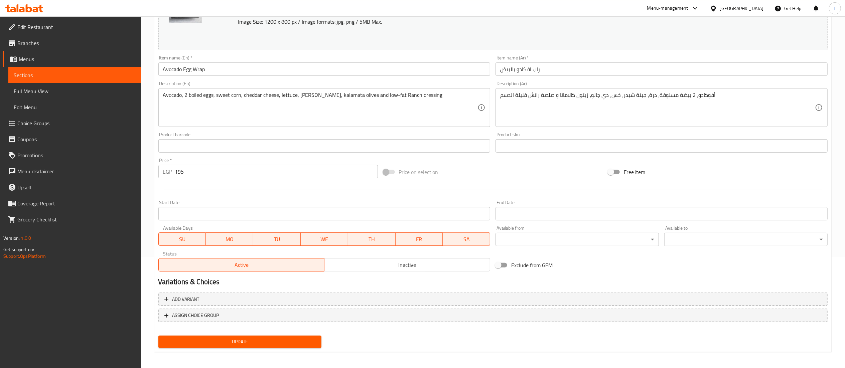
scroll to position [113, 0]
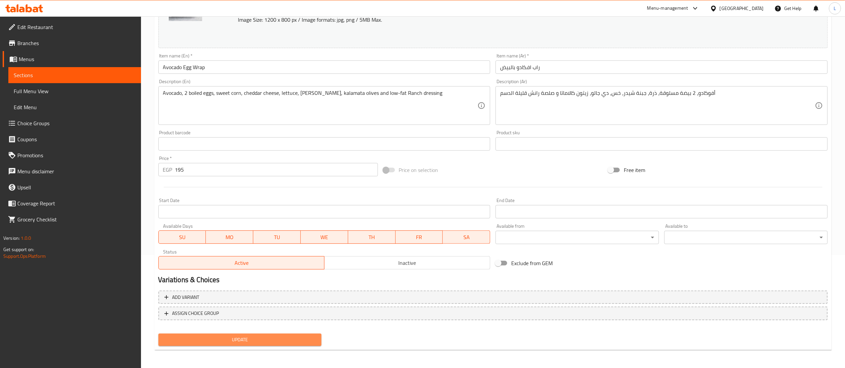
click at [228, 343] on span "Update" at bounding box center [240, 340] width 153 height 8
click at [278, 343] on span "Update" at bounding box center [240, 340] width 153 height 8
click at [255, 343] on span "Update" at bounding box center [240, 340] width 153 height 8
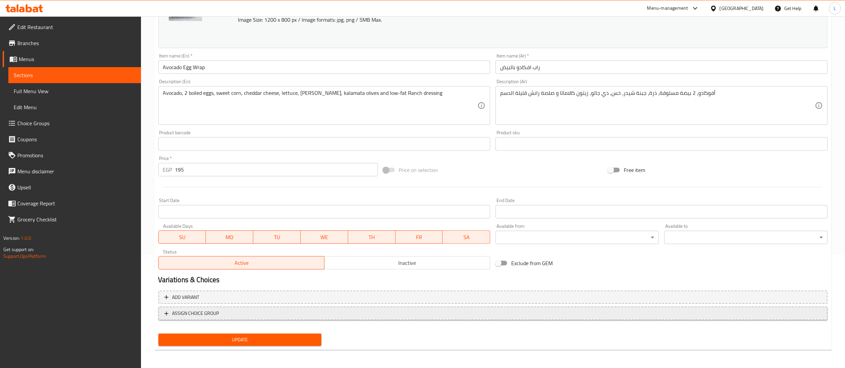
scroll to position [0, 0]
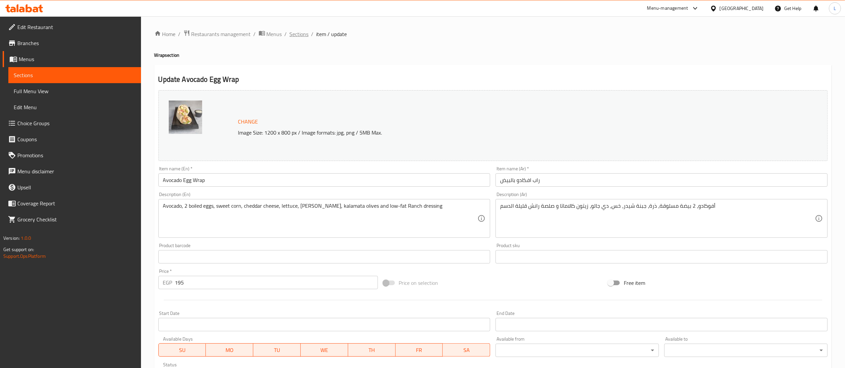
click at [296, 30] on span "Sections" at bounding box center [299, 34] width 19 height 8
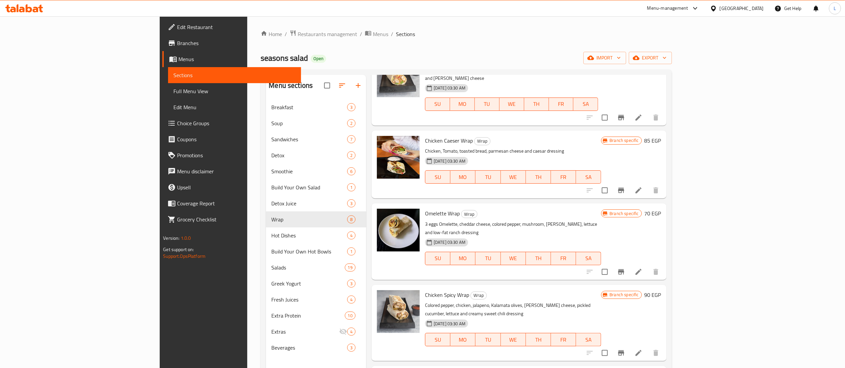
scroll to position [122, 0]
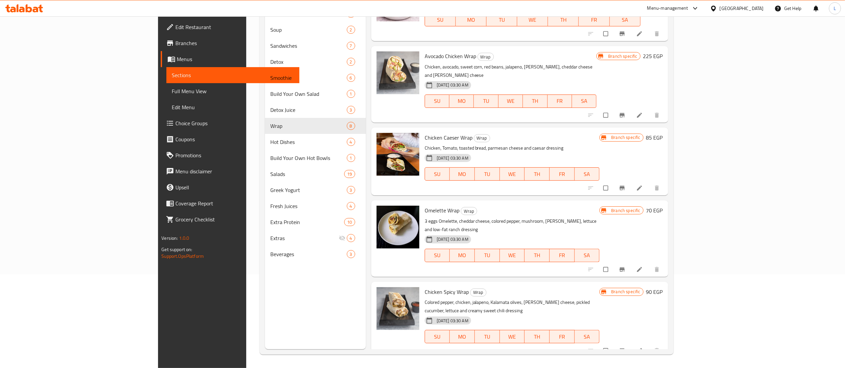
scroll to position [28, 0]
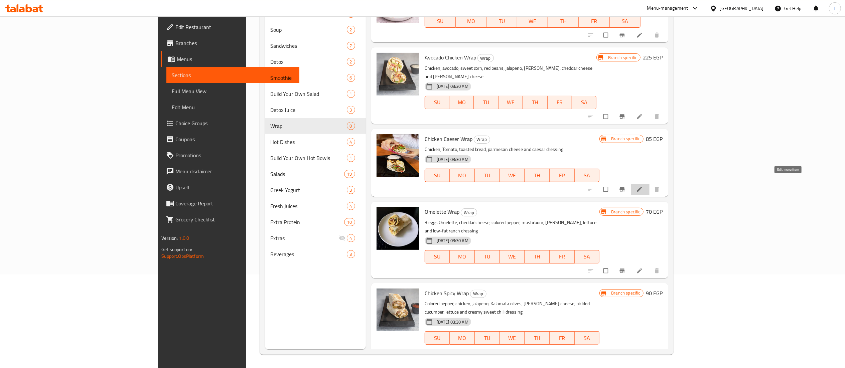
click at [643, 186] on icon at bounding box center [639, 189] width 7 height 7
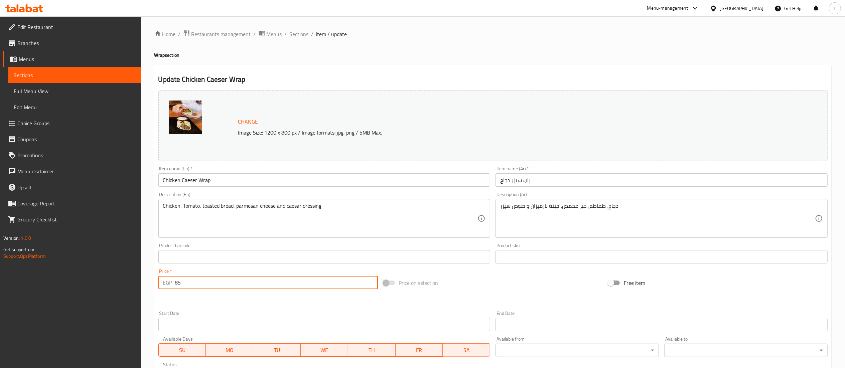
click at [213, 280] on input "85" at bounding box center [276, 282] width 203 height 13
type input "8"
type input "210"
click at [241, 300] on div at bounding box center [493, 300] width 674 height 16
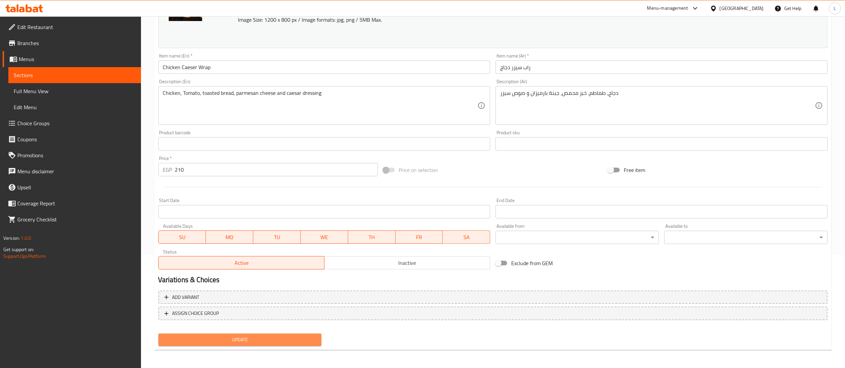
click at [255, 339] on span "Update" at bounding box center [240, 340] width 153 height 8
click at [274, 344] on button "Update" at bounding box center [239, 340] width 163 height 12
click at [262, 341] on span "Update" at bounding box center [240, 340] width 153 height 8
click at [263, 338] on span "Update" at bounding box center [240, 340] width 153 height 8
click at [281, 344] on button "Update" at bounding box center [239, 340] width 163 height 12
